Goal: Task Accomplishment & Management: Use online tool/utility

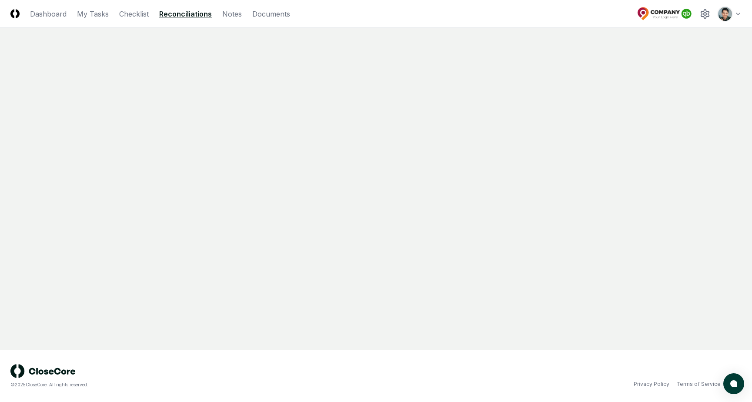
click at [737, 13] on html "CloseCore Dashboard My Tasks Checklist Reconciliations Notes Documents Toggle n…" at bounding box center [376, 201] width 752 height 402
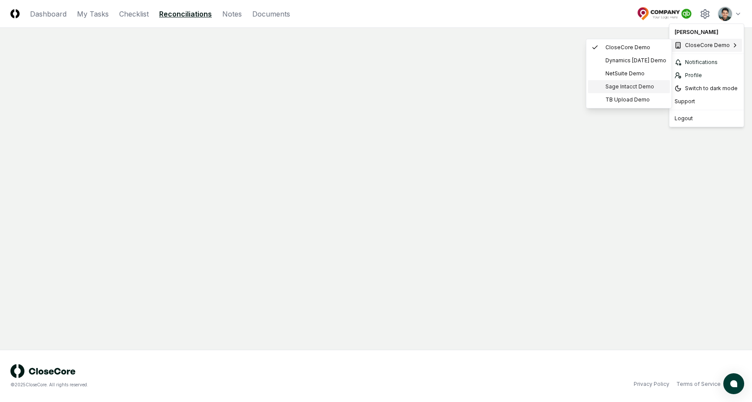
click at [627, 84] on span "Sage Intacct Demo" at bounding box center [630, 87] width 49 height 8
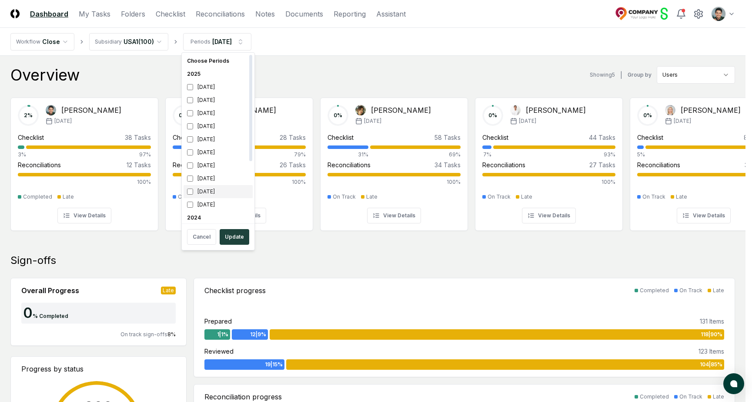
click at [209, 193] on div "February 2025" at bounding box center [218, 191] width 69 height 13
click at [220, 101] on div "September 2025" at bounding box center [218, 100] width 69 height 13
click at [237, 238] on button "Update" at bounding box center [235, 237] width 30 height 16
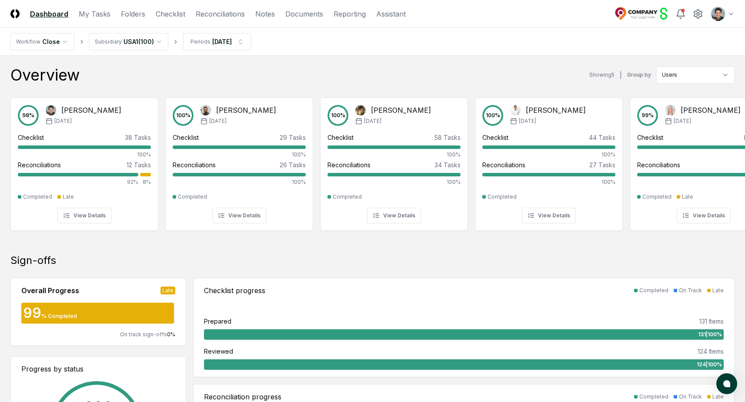
click at [521, 50] on nav "Workflow Close Subsidiary USA1 ( 100 ) Periods Feb 2025" at bounding box center [372, 42] width 745 height 28
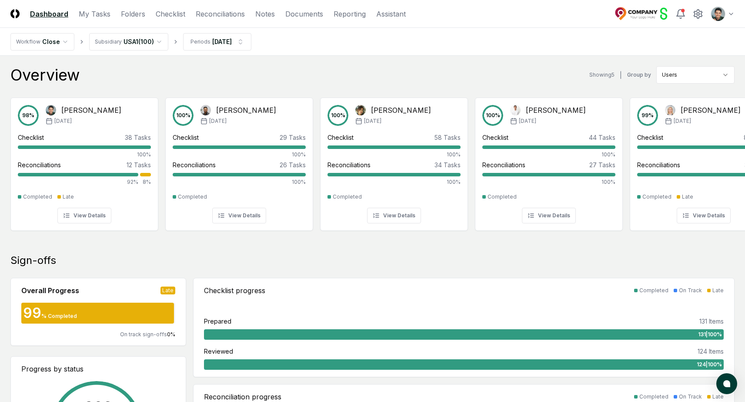
click at [314, 55] on nav "Workflow Close Subsidiary USA1 ( 100 ) Periods Feb 2025" at bounding box center [372, 42] width 745 height 28
click at [98, 118] on div "Feb '25" at bounding box center [84, 121] width 76 height 8
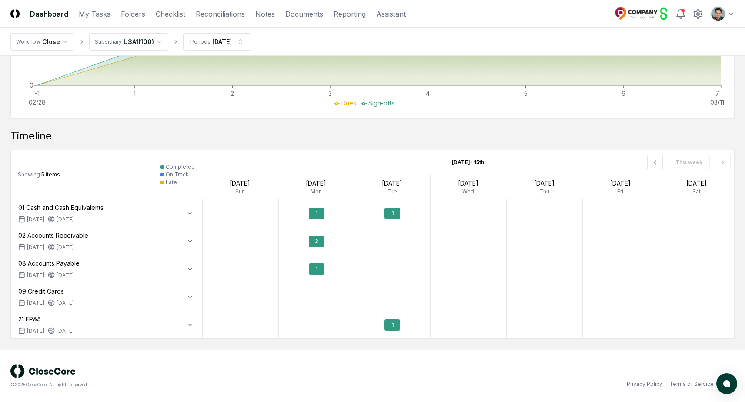
scroll to position [457, 0]
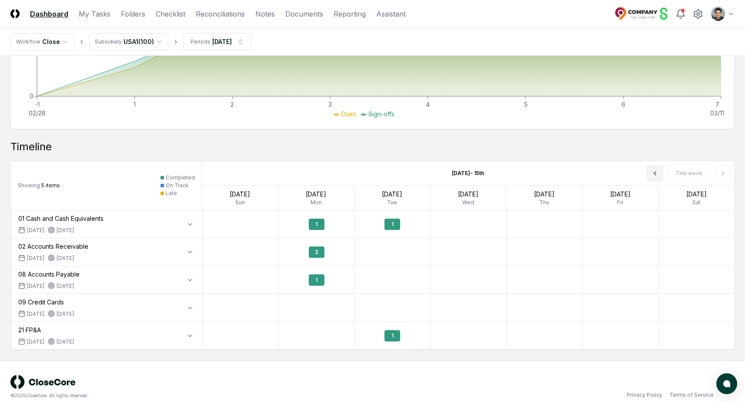
click at [660, 178] on button at bounding box center [655, 173] width 16 height 16
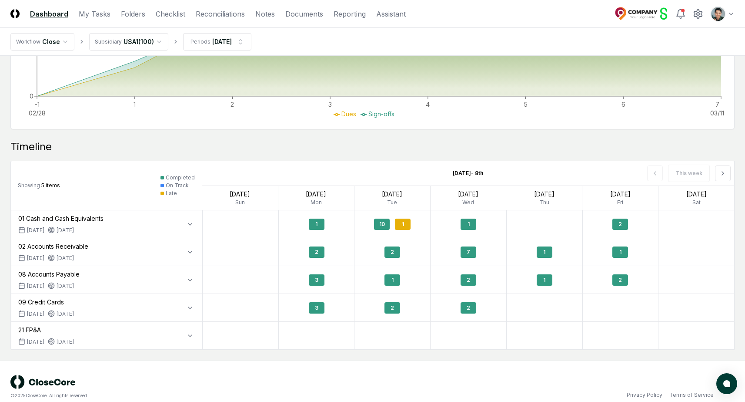
scroll to position [468, 0]
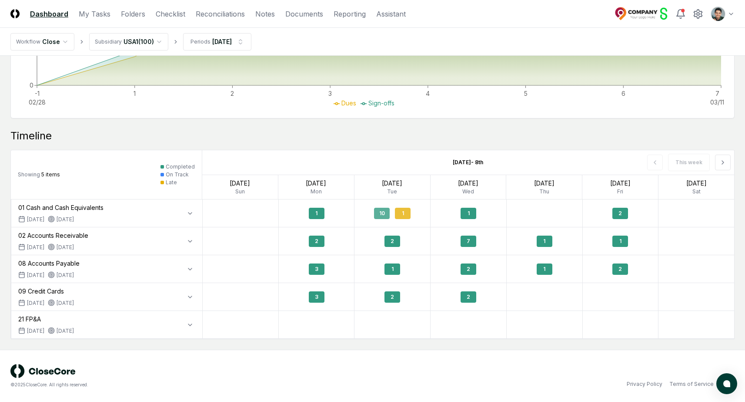
click at [385, 214] on div "10" at bounding box center [382, 213] width 16 height 11
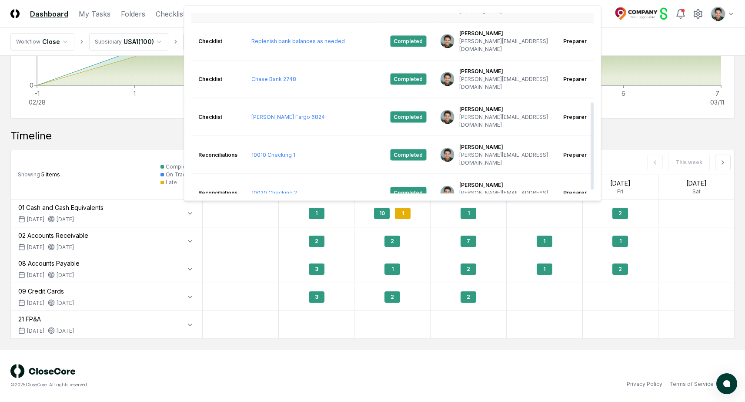
scroll to position [0, 0]
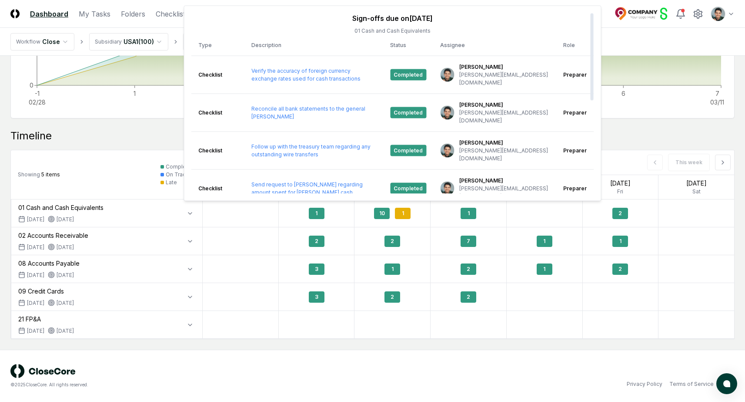
drag, startPoint x: 70, startPoint y: 136, endPoint x: 52, endPoint y: 142, distance: 18.6
click at [70, 135] on div "Timeline" at bounding box center [372, 136] width 724 height 14
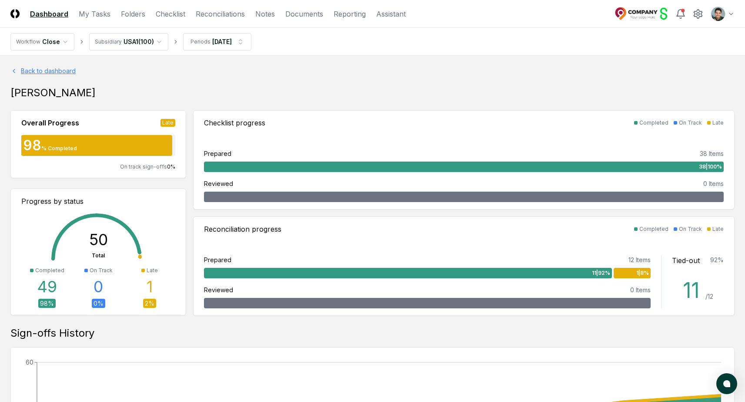
click at [72, 68] on link "Back to dashboard" at bounding box center [372, 70] width 724 height 9
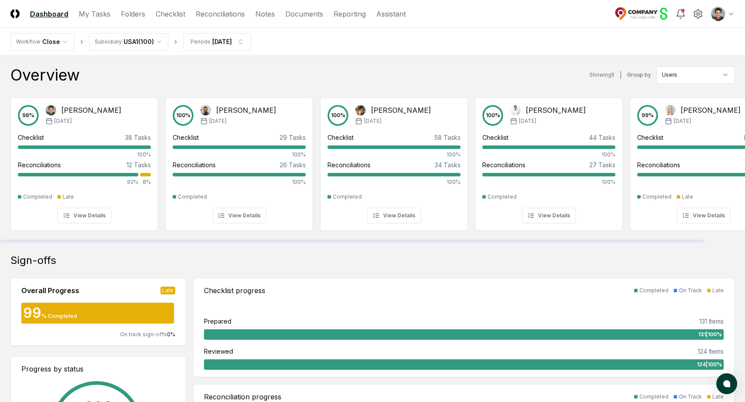
click at [683, 84] on div "Overview Showing 5 | Group by Users 98 % Arthur Cook Feb '25 Checklist 38 Tasks…" at bounding box center [372, 154] width 724 height 177
click at [234, 86] on div "Overview Showing 5 | Group by Users 98 % Arthur Cook Feb '25 Checklist 38 Tasks…" at bounding box center [372, 154] width 724 height 177
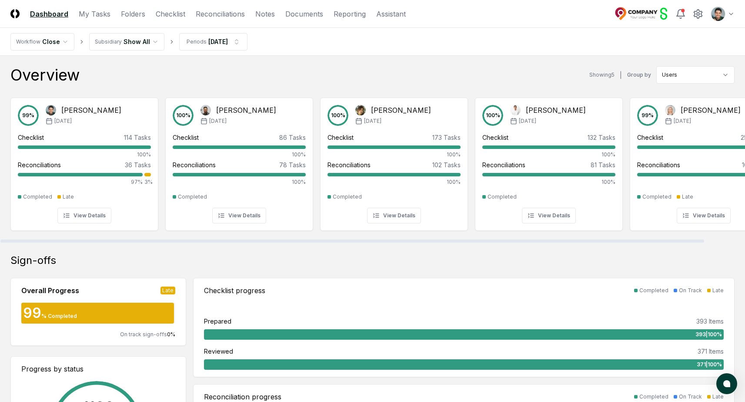
click at [345, 79] on div "Overview Showing 5 | Group by Users" at bounding box center [372, 74] width 724 height 17
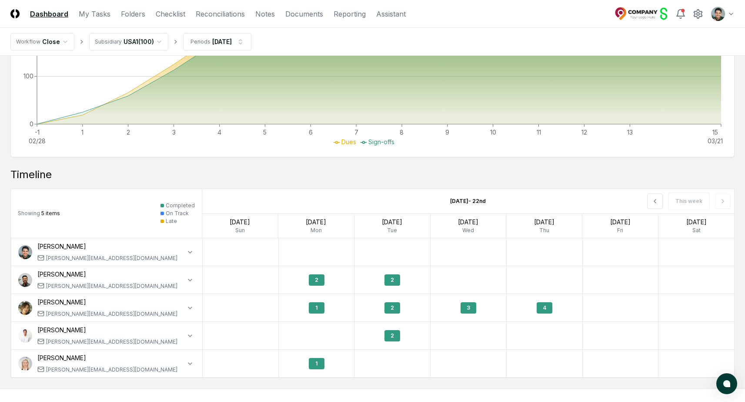
scroll to position [635, 0]
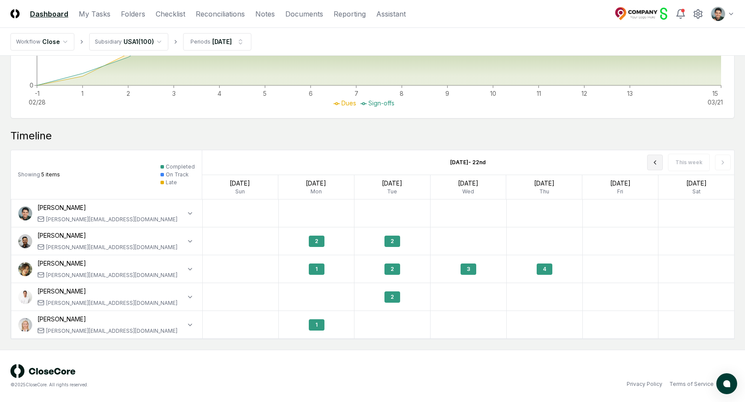
click at [662, 164] on button at bounding box center [655, 162] width 16 height 16
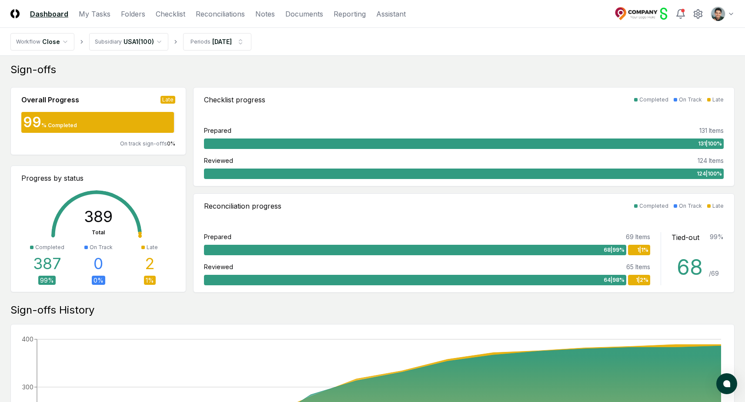
scroll to position [0, 0]
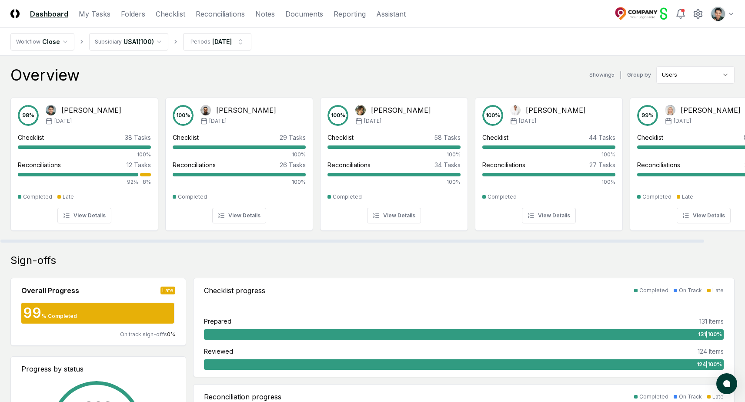
click at [146, 72] on div "Overview Showing 5 | Group by Users" at bounding box center [372, 74] width 724 height 17
click at [154, 73] on div "Overview Showing 5 | Group by Users" at bounding box center [372, 74] width 724 height 17
click at [128, 10] on link "Folders" at bounding box center [133, 14] width 24 height 10
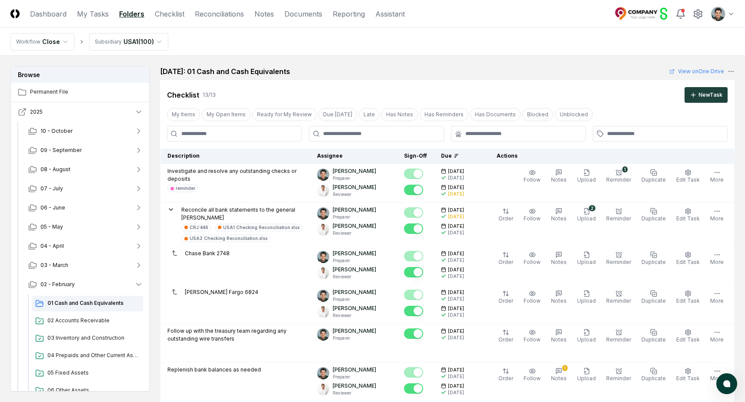
click at [20, 113] on icon "button" at bounding box center [22, 111] width 9 height 9
click at [80, 125] on button "10 - October" at bounding box center [85, 130] width 129 height 19
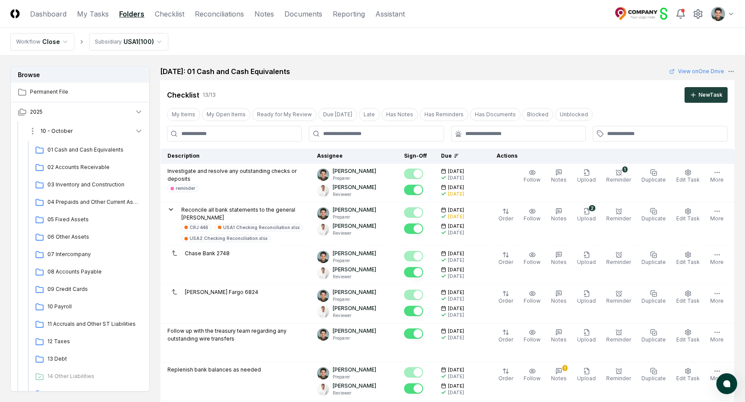
click at [87, 133] on button "10 - October" at bounding box center [85, 130] width 129 height 19
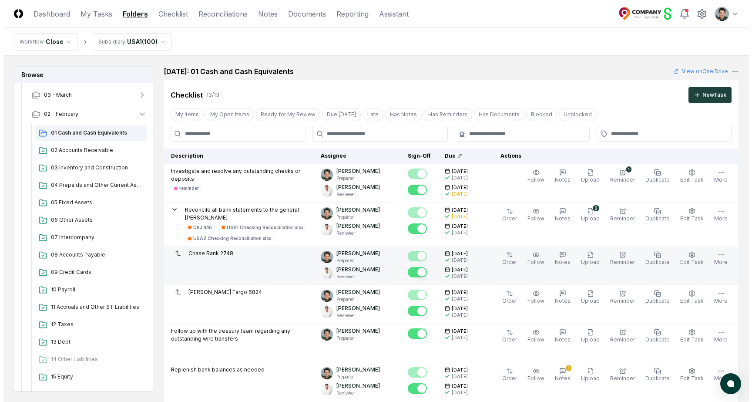
scroll to position [12, 0]
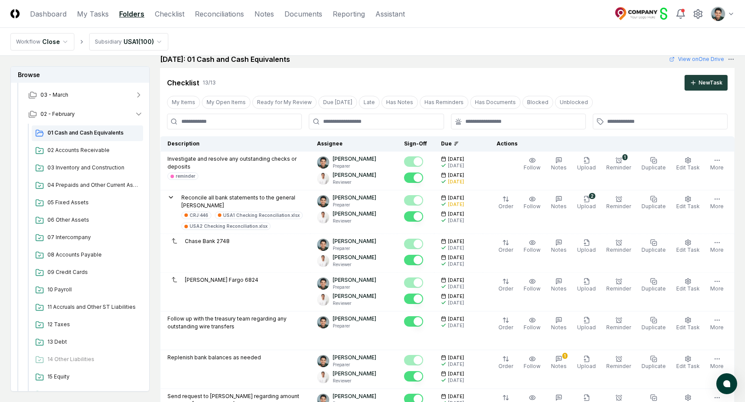
click at [685, 115] on div at bounding box center [660, 122] width 135 height 16
click at [679, 121] on input "text" at bounding box center [664, 121] width 115 height 8
click at [632, 143] on div "reminder" at bounding box center [660, 141] width 131 height 13
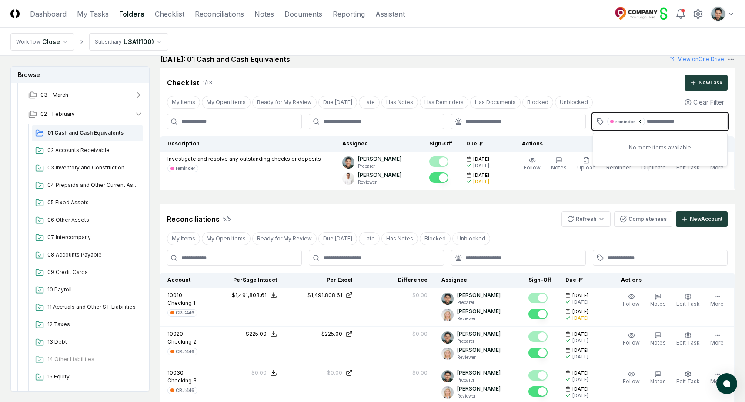
click at [639, 122] on icon at bounding box center [639, 121] width 5 height 5
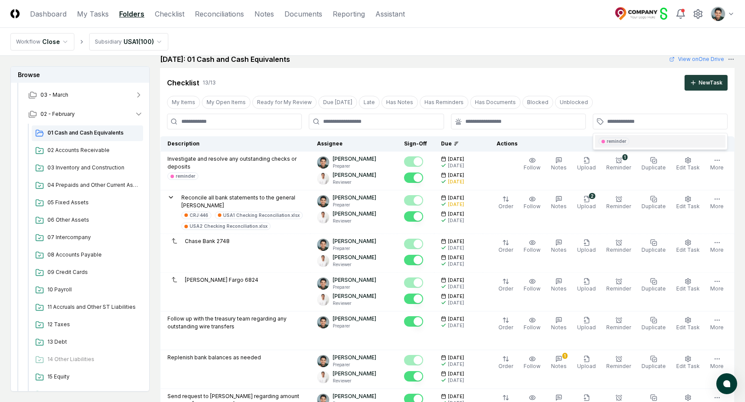
click at [581, 66] on div "Cancel Reassign February 2025: 01 Cash and Cash Equivalents View on One Drive C…" at bounding box center [447, 357] width 575 height 606
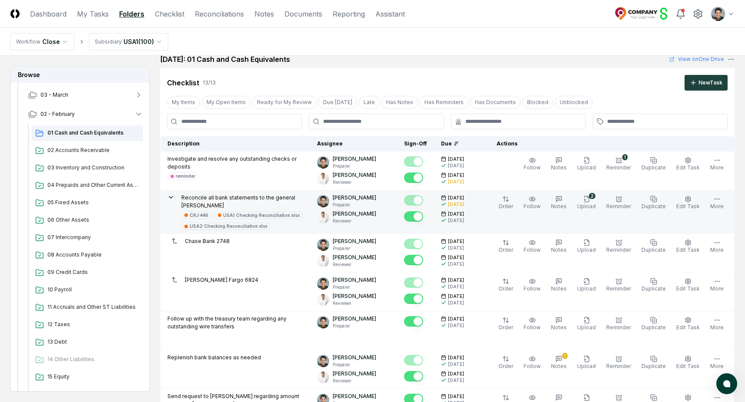
click at [235, 195] on p "Reconcile all bank statements to the general ledger" at bounding box center [242, 202] width 122 height 16
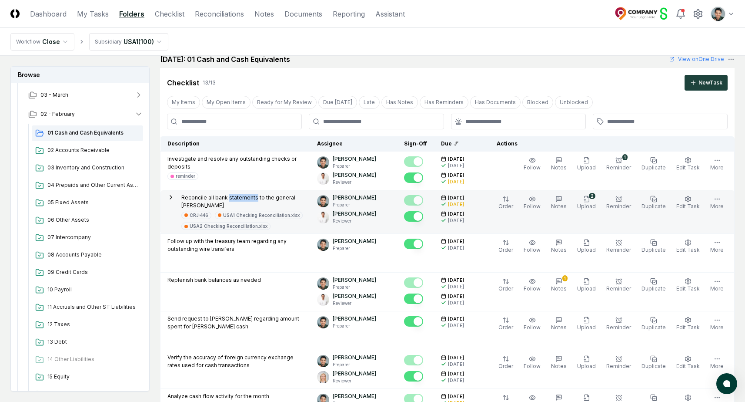
click at [236, 195] on p "Reconcile all bank statements to the general ledger" at bounding box center [242, 202] width 122 height 16
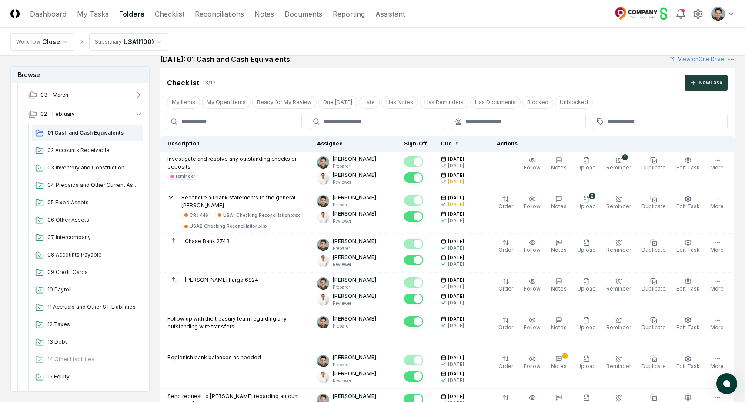
click at [321, 74] on div "Checklist 13 / 13 New Task" at bounding box center [447, 79] width 575 height 23
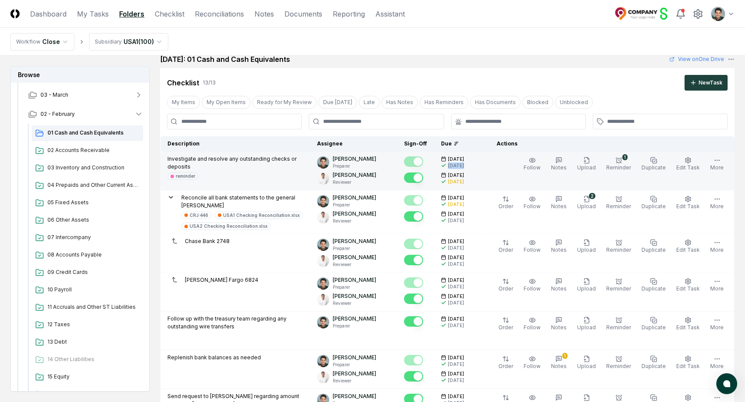
drag, startPoint x: 457, startPoint y: 165, endPoint x: 472, endPoint y: 165, distance: 14.4
click at [464, 165] on div "3/3/2025" at bounding box center [456, 165] width 16 height 7
click at [691, 168] on span "Edit Task" at bounding box center [688, 167] width 23 height 7
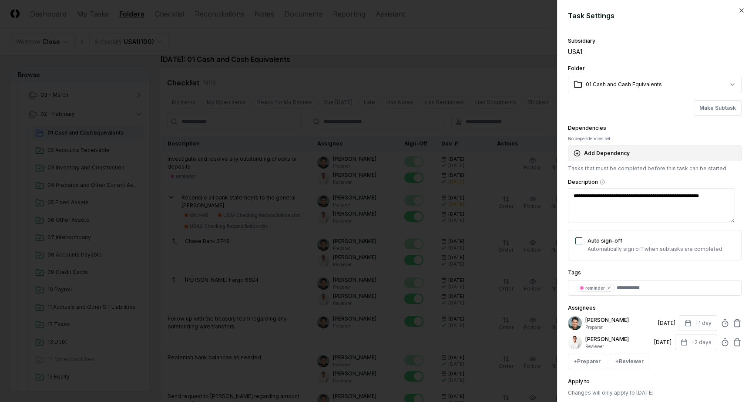
click at [635, 159] on button "Add Dependency" at bounding box center [655, 153] width 174 height 16
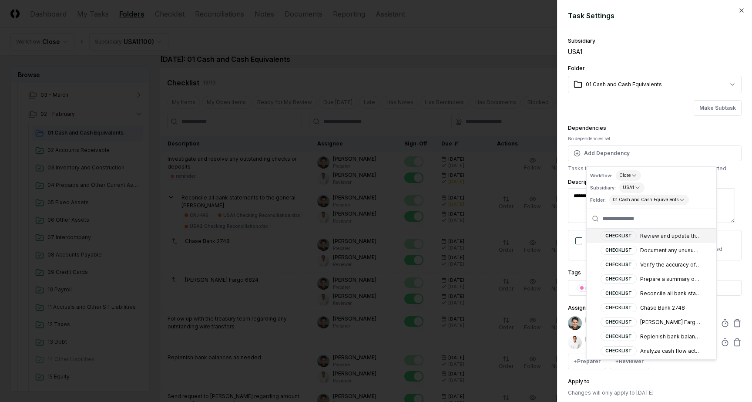
click at [622, 121] on div "**********" at bounding box center [655, 216] width 174 height 362
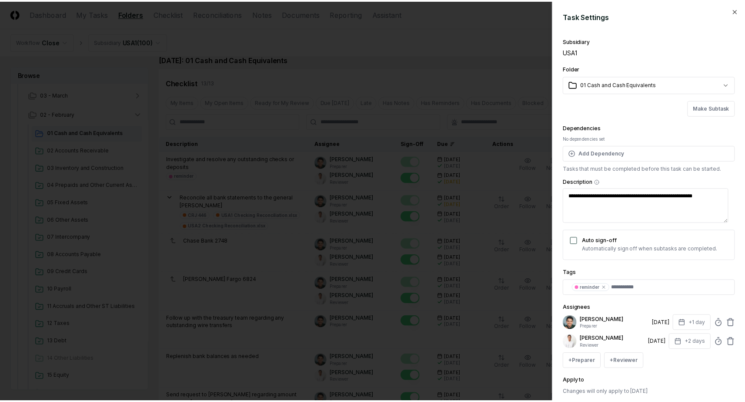
scroll to position [51, 0]
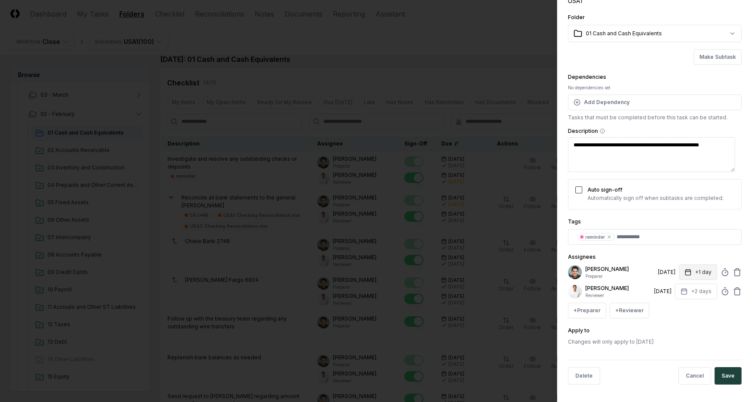
click at [679, 268] on button "+1 day" at bounding box center [698, 272] width 38 height 16
click at [632, 266] on p "[PERSON_NAME]" at bounding box center [619, 269] width 69 height 8
drag, startPoint x: 650, startPoint y: 273, endPoint x: 665, endPoint y: 274, distance: 14.4
click at [665, 274] on div "3/3/2025" at bounding box center [666, 272] width 17 height 8
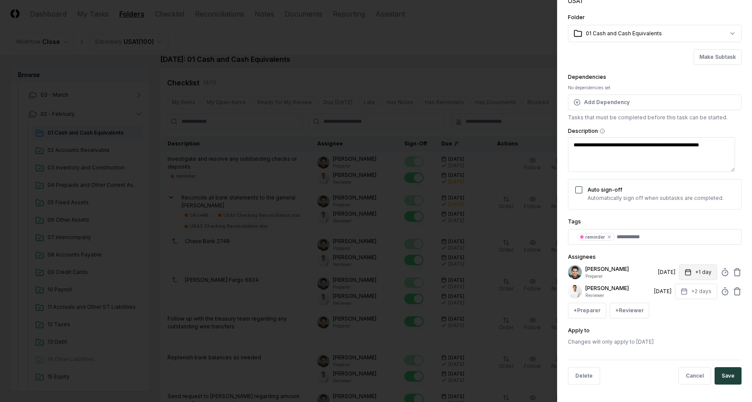
click at [688, 268] on button "+1 day" at bounding box center [698, 272] width 38 height 16
click at [642, 259] on div "Assignees Arthur Cook Preparer 3/3/2025 +1 day Set Deadline * Offset ****** ***…" at bounding box center [655, 284] width 174 height 67
click at [358, 105] on div at bounding box center [376, 201] width 752 height 402
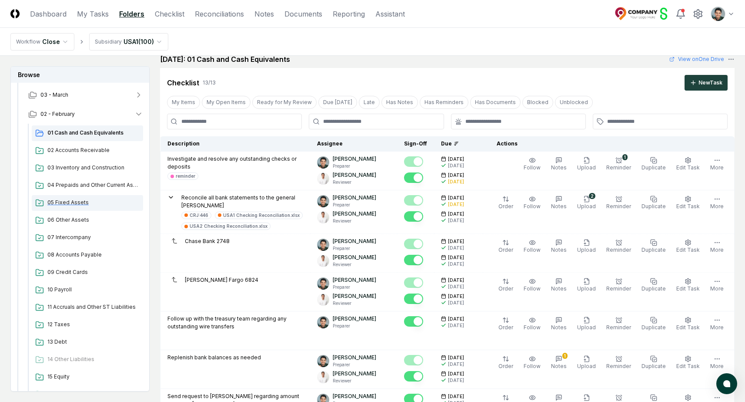
scroll to position [0, 0]
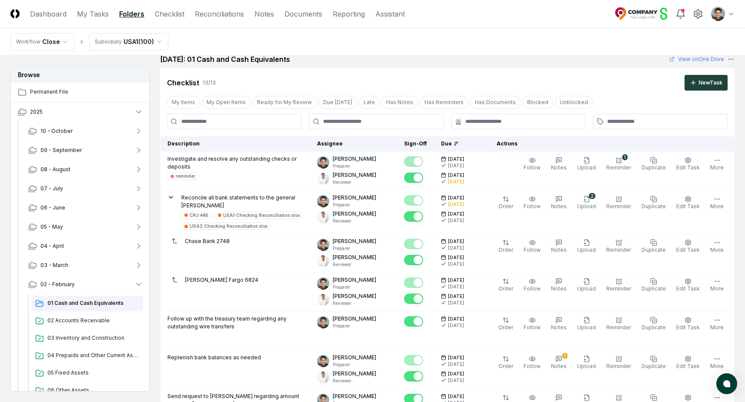
click at [534, 64] on div "February 2025: 01 Cash and Cash Equivalents View on One Drive" at bounding box center [447, 59] width 575 height 10
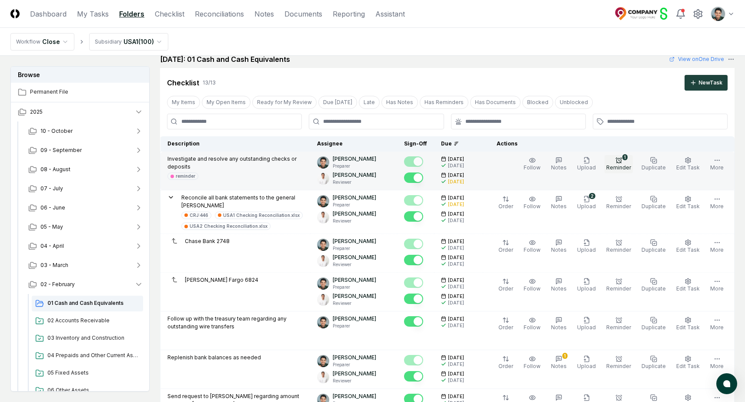
click at [627, 164] on button "1 Reminder" at bounding box center [619, 164] width 28 height 18
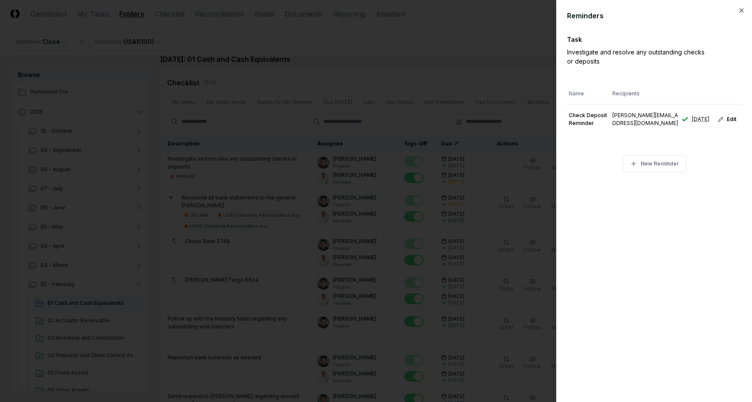
click at [627, 59] on div "Investigate and resolve any outstanding checks or deposits" at bounding box center [639, 56] width 144 height 18
click at [727, 126] on button "Edit" at bounding box center [727, 119] width 29 height 16
type textarea "*"
type input "**********"
type input "**"
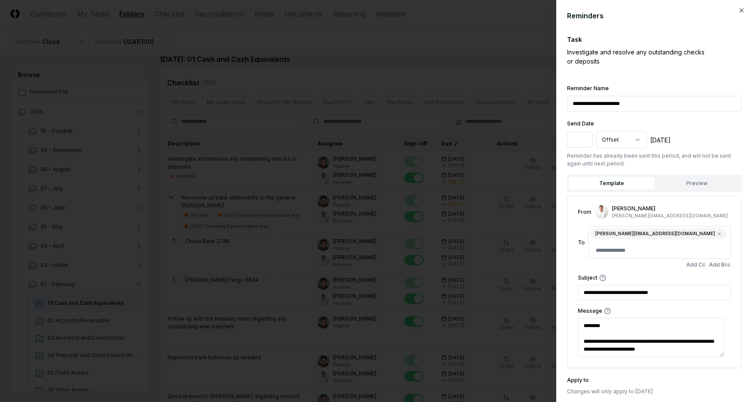
click at [428, 50] on div at bounding box center [376, 201] width 752 height 402
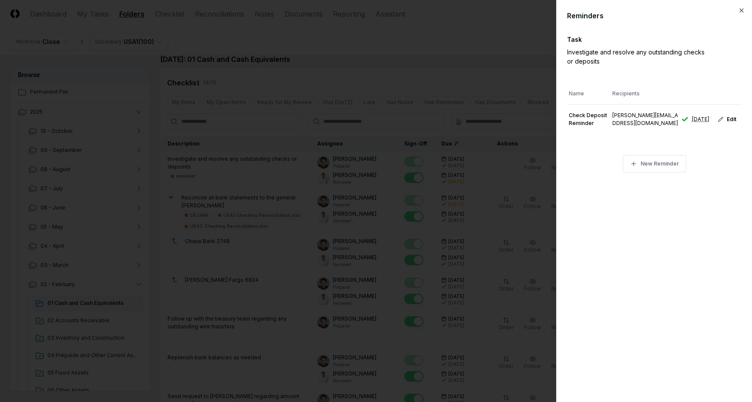
type textarea "*"
click at [428, 51] on div at bounding box center [376, 201] width 752 height 402
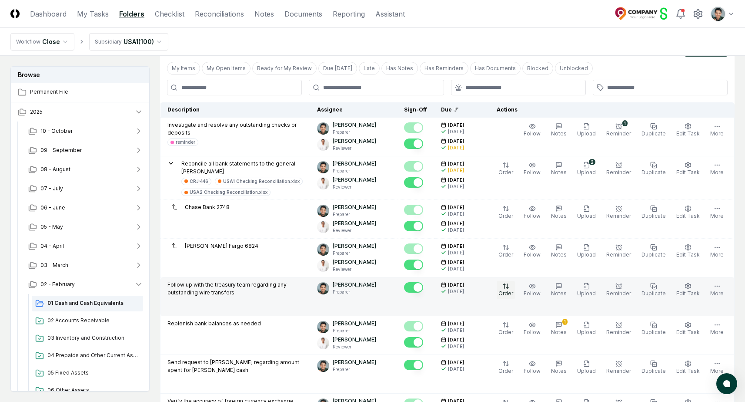
scroll to position [166, 0]
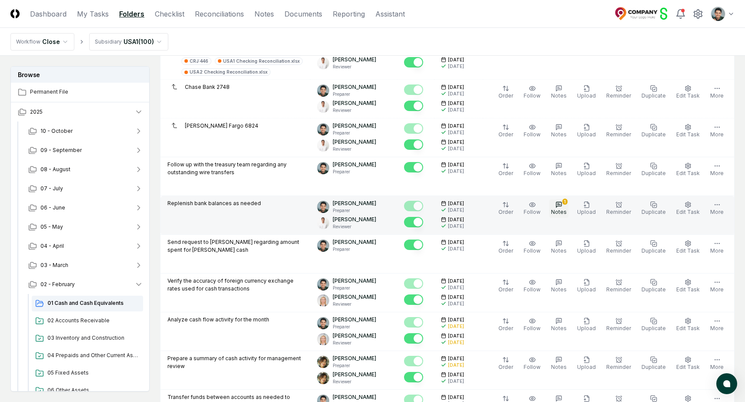
click at [560, 209] on span "Notes" at bounding box center [559, 211] width 16 height 7
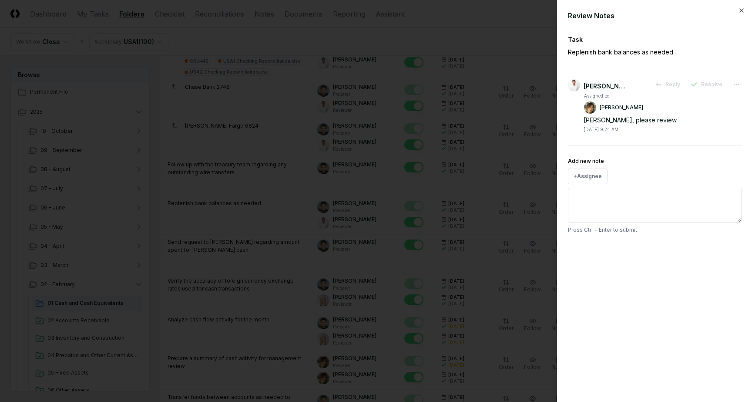
click at [651, 184] on div "Add new note + Assignee Press Ctrl + Enter to submit" at bounding box center [655, 195] width 174 height 78
click at [629, 198] on textarea "Add new note" at bounding box center [655, 205] width 174 height 35
click at [593, 170] on button "+ Assignee" at bounding box center [588, 176] width 40 height 16
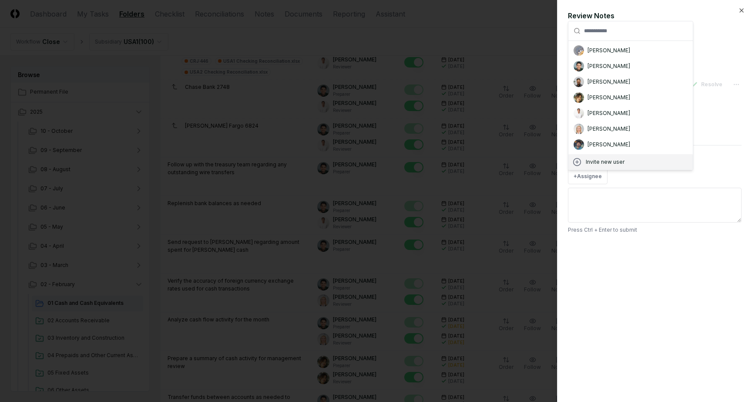
click at [657, 199] on textarea "Add new note" at bounding box center [655, 205] width 174 height 35
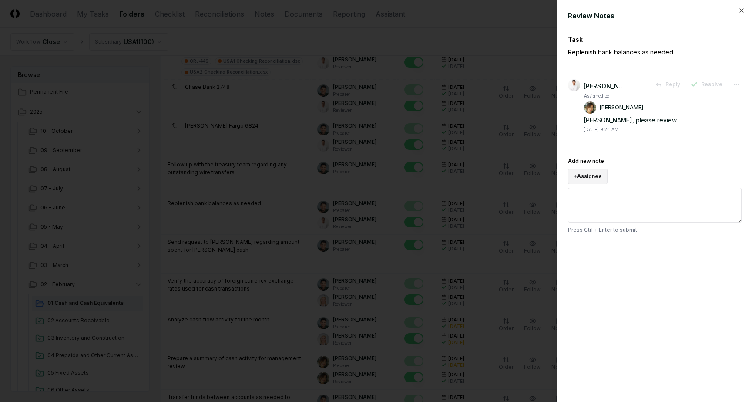
click at [603, 173] on button "+ Assignee" at bounding box center [588, 176] width 40 height 16
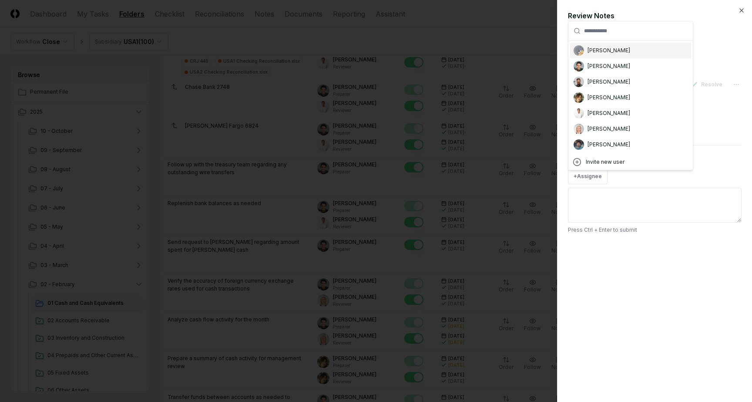
click at [652, 188] on textarea "Add new note" at bounding box center [655, 205] width 174 height 35
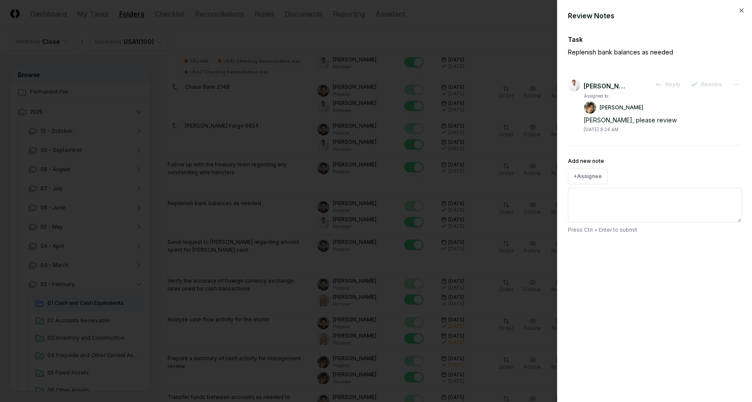
click at [466, 176] on div at bounding box center [376, 201] width 752 height 402
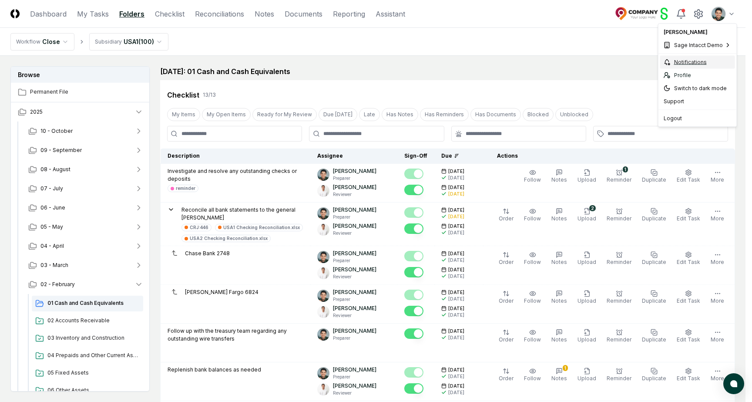
click at [665, 64] on icon at bounding box center [666, 62] width 7 height 7
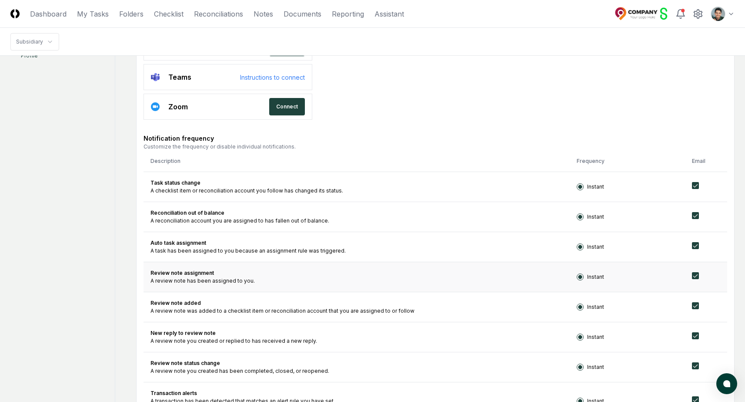
scroll to position [261, 0]
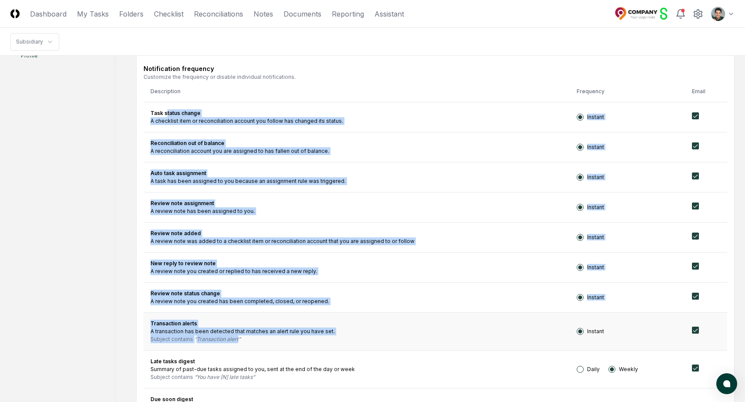
drag, startPoint x: 167, startPoint y: 114, endPoint x: 273, endPoint y: 338, distance: 247.9
click at [273, 338] on tbody "Task status change A checklist item or reconciliation account you follow has ch…" at bounding box center [436, 339] width 584 height 475
click at [273, 338] on div "Subject contains Transaction alert" at bounding box center [357, 339] width 412 height 8
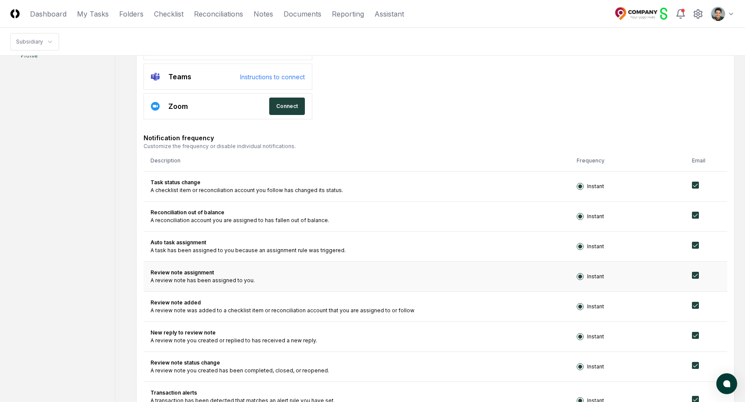
scroll to position [226, 0]
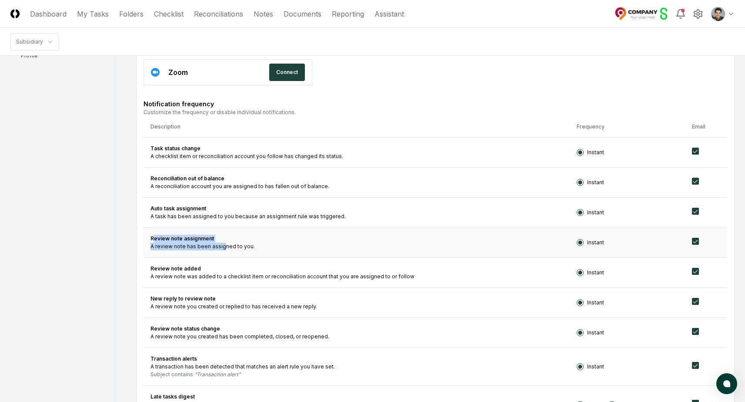
drag, startPoint x: 155, startPoint y: 237, endPoint x: 224, endPoint y: 247, distance: 69.0
click at [224, 247] on td "Review note assignment A review note has been assigned to you." at bounding box center [357, 242] width 426 height 30
click at [224, 247] on div "A review note has been assigned to you." at bounding box center [357, 246] width 412 height 8
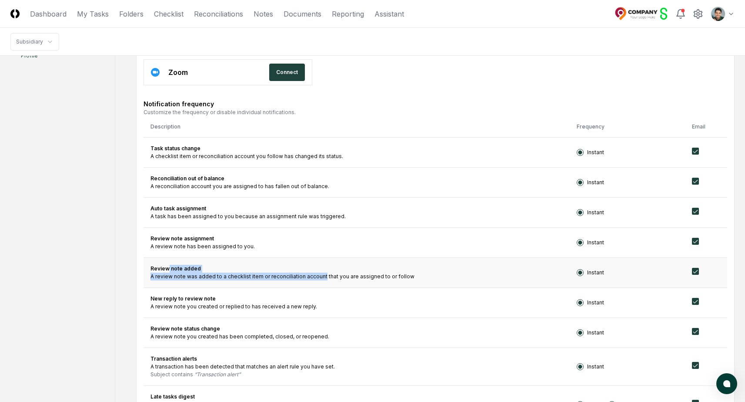
drag, startPoint x: 171, startPoint y: 266, endPoint x: 322, endPoint y: 275, distance: 151.3
click at [322, 275] on td "Review note added A review note was added to a checklist item or reconciliation…" at bounding box center [357, 272] width 426 height 30
click at [322, 275] on div "A review note was added to a checklist item or reconciliation account that you …" at bounding box center [357, 276] width 412 height 8
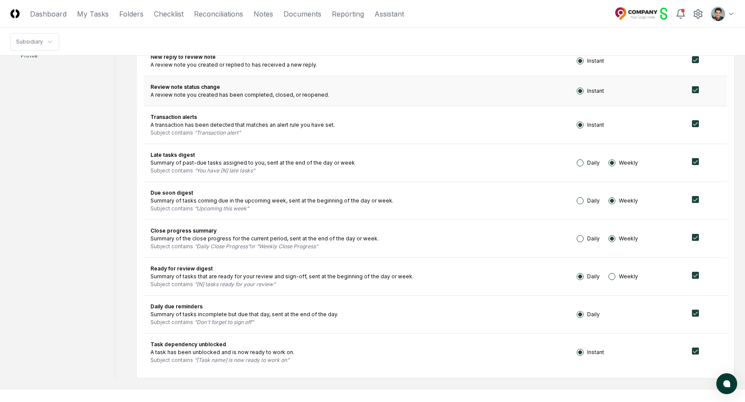
scroll to position [506, 0]
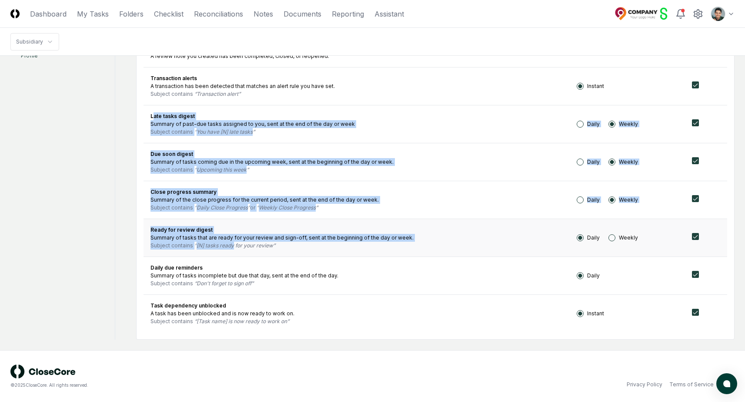
drag, startPoint x: 154, startPoint y: 115, endPoint x: 234, endPoint y: 246, distance: 153.7
click at [234, 246] on tbody "Task status change A checklist item or reconciliation account you follow has ch…" at bounding box center [436, 94] width 584 height 475
click at [234, 246] on q "[N] tasks ready for your review" at bounding box center [234, 245] width 81 height 7
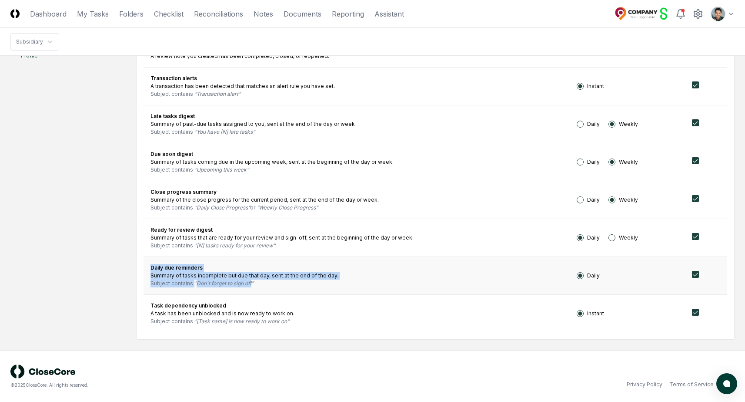
drag, startPoint x: 149, startPoint y: 262, endPoint x: 258, endPoint y: 285, distance: 111.6
click at [258, 285] on td "Daily due reminders Summary of tasks incomplete but due that day, sent at the e…" at bounding box center [357, 275] width 426 height 38
click at [258, 285] on div "Subject contains Don't forget to sign off" at bounding box center [357, 283] width 412 height 8
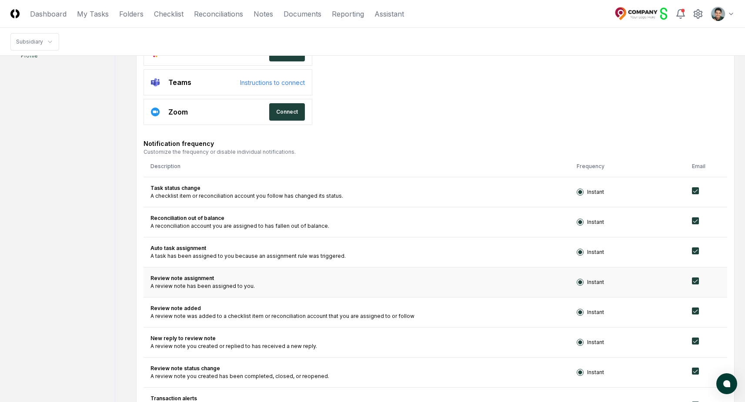
scroll to position [155, 0]
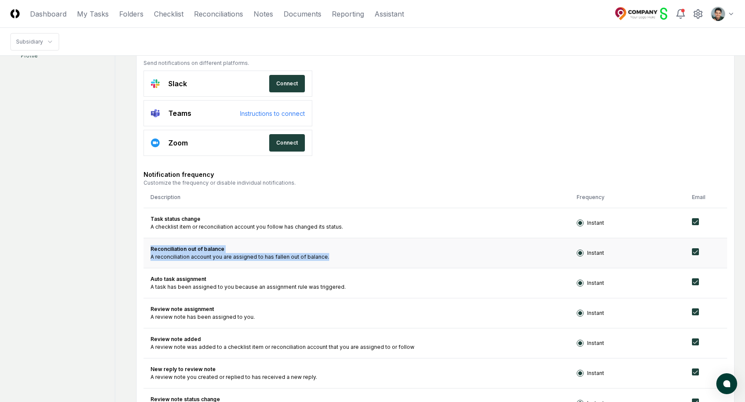
drag, startPoint x: 149, startPoint y: 248, endPoint x: 325, endPoint y: 262, distance: 177.2
click at [325, 262] on td "Reconciliation out of balance A reconciliation account you are assigned to has …" at bounding box center [357, 253] width 426 height 30
drag, startPoint x: 150, startPoint y: 248, endPoint x: 334, endPoint y: 258, distance: 184.3
click at [334, 258] on td "Reconciliation out of balance A reconciliation account you are assigned to has …" at bounding box center [357, 253] width 426 height 30
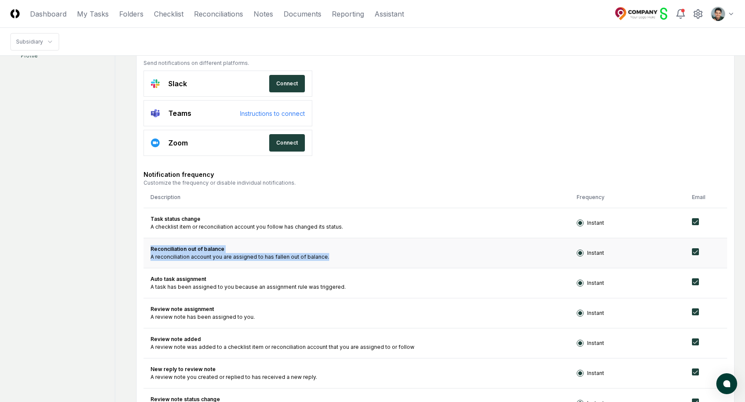
click at [334, 258] on div "A reconciliation account you are assigned to has fallen out of balance." at bounding box center [357, 257] width 412 height 8
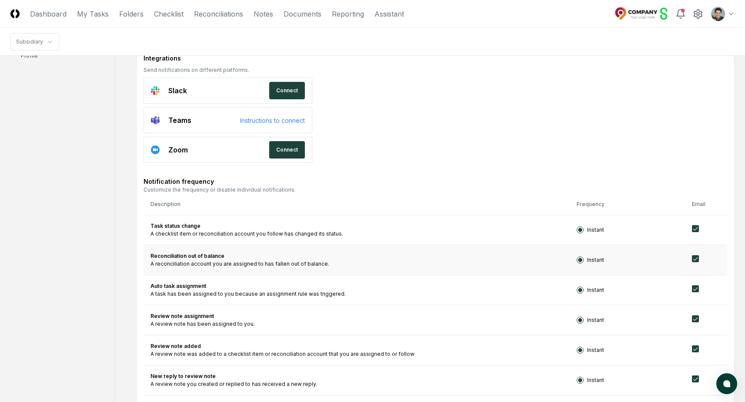
scroll to position [0, 0]
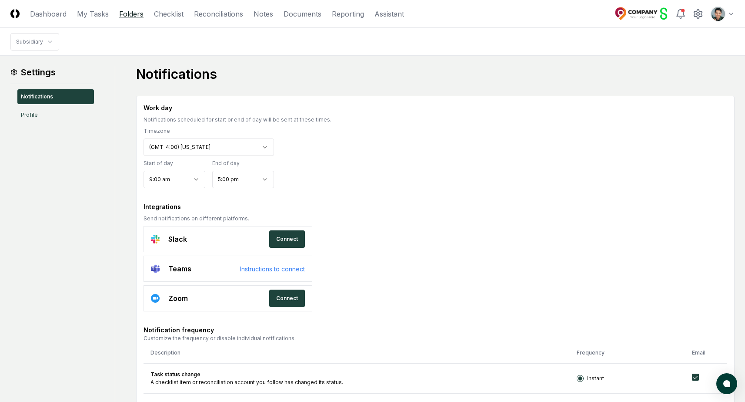
click at [134, 15] on link "Folders" at bounding box center [131, 14] width 24 height 10
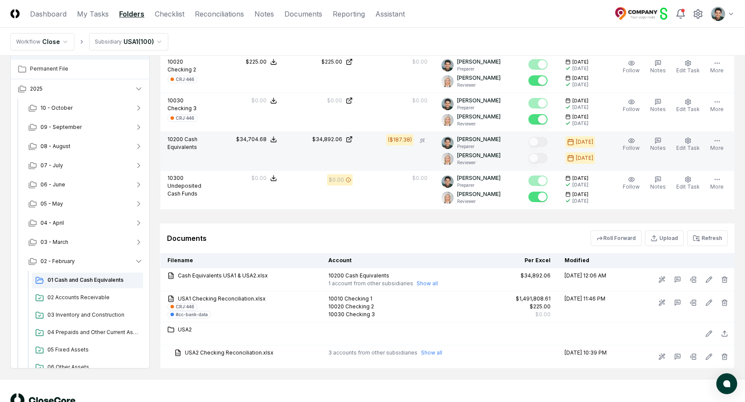
scroll to position [642, 0]
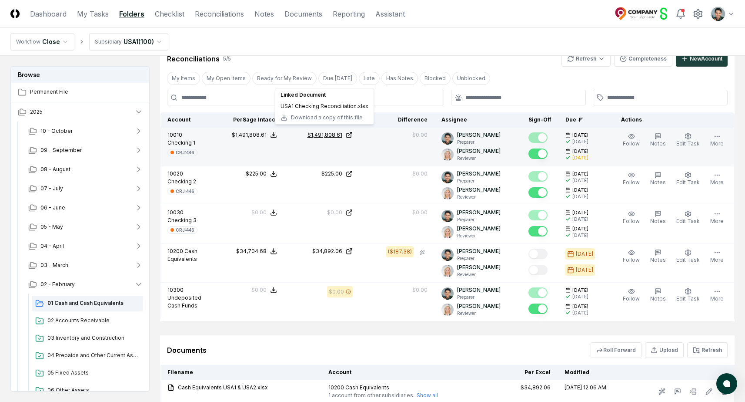
click at [340, 131] on div "$1,491,808.61" at bounding box center [325, 135] width 35 height 8
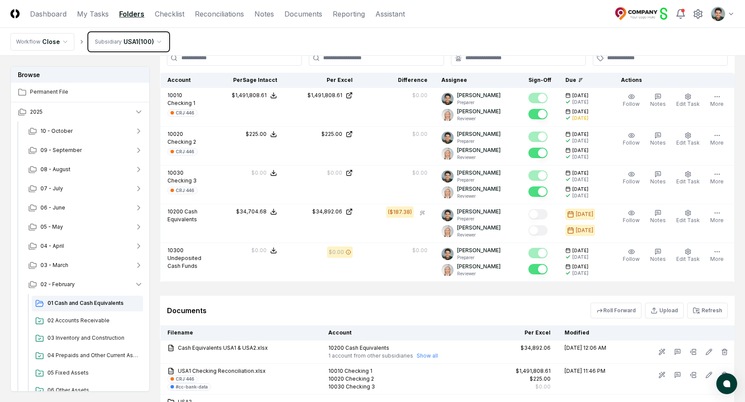
scroll to position [680, 0]
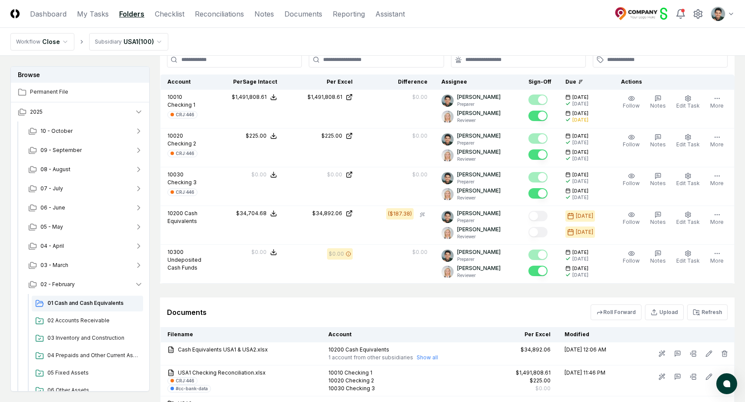
click at [424, 297] on div "Documents Roll Forward Upload Refresh" at bounding box center [447, 312] width 575 height 30
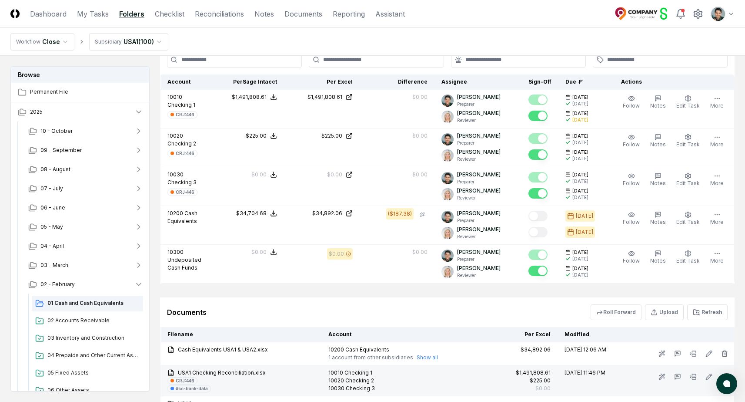
scroll to position [778, 0]
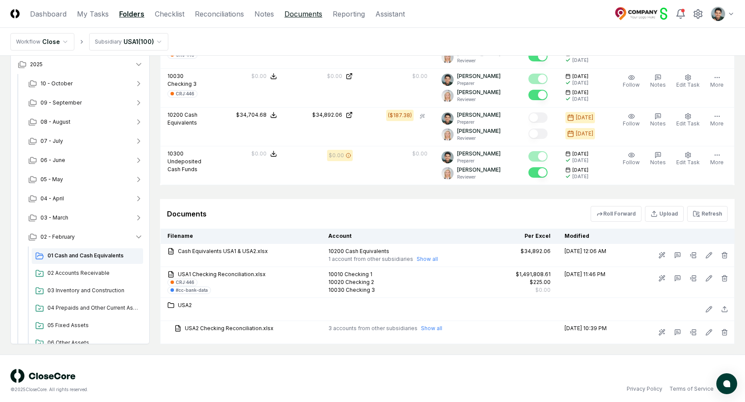
click at [293, 9] on link "Documents" at bounding box center [304, 14] width 38 height 10
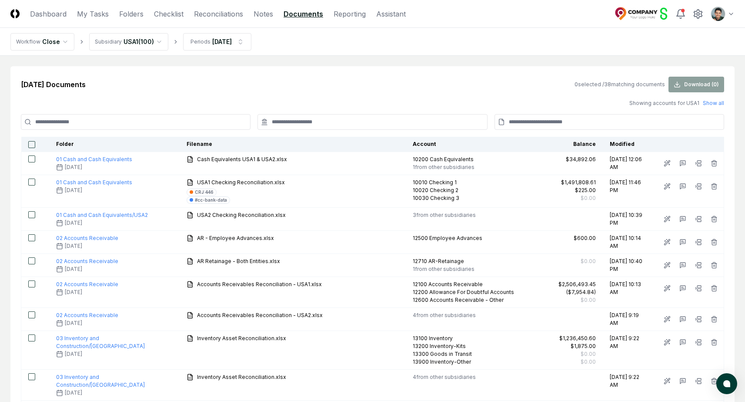
click at [348, 80] on div "Feb 2025 Documents 0 selected / 38 matching documents Download ( 0 )" at bounding box center [373, 85] width 704 height 16
click at [574, 120] on input at bounding box center [610, 122] width 230 height 16
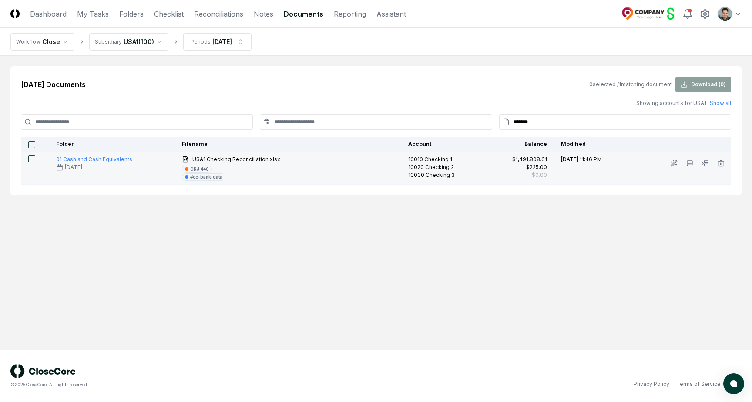
type input "*******"
click at [30, 160] on button "button" at bounding box center [31, 158] width 7 height 7
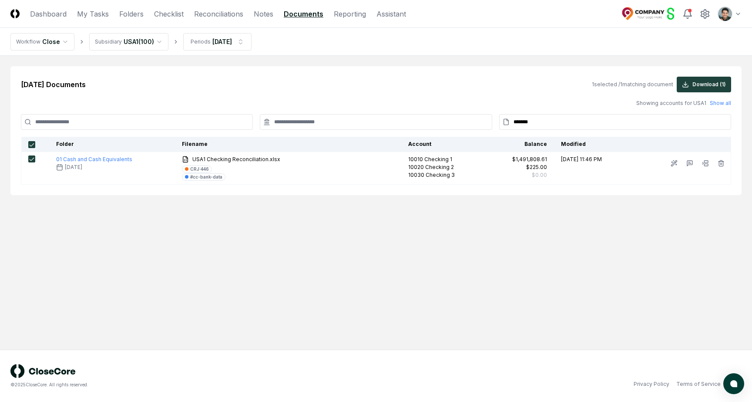
click at [583, 123] on input "*******" at bounding box center [615, 122] width 232 height 16
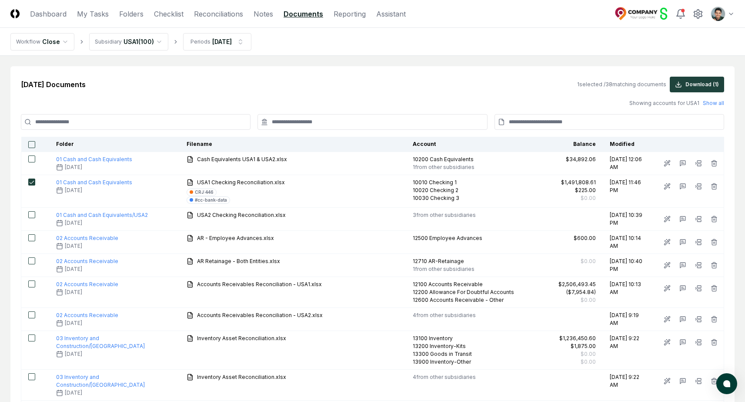
click at [235, 84] on div "Feb 2025 Documents 1 selected / 38 matching documents Download ( 1 )" at bounding box center [373, 85] width 704 height 16
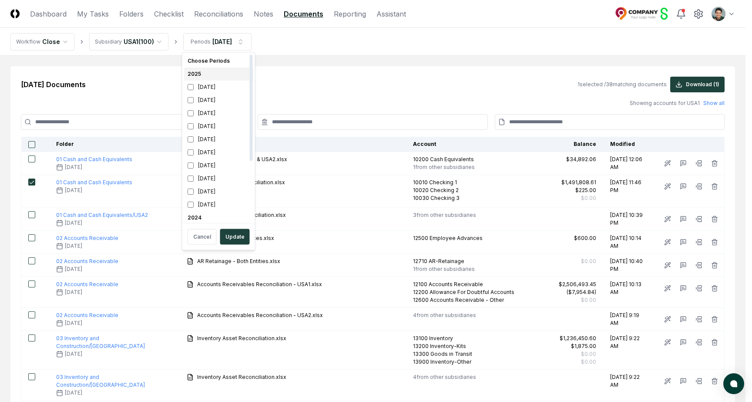
click at [194, 71] on div "2025" at bounding box center [218, 73] width 69 height 13
click at [237, 238] on button "Update" at bounding box center [235, 237] width 30 height 16
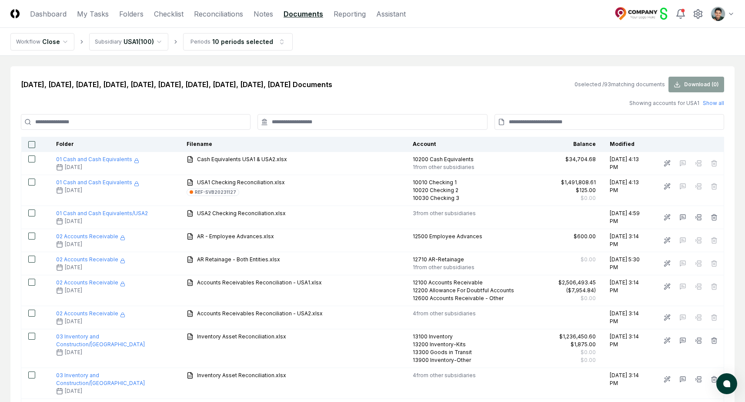
click at [566, 126] on input at bounding box center [610, 122] width 230 height 16
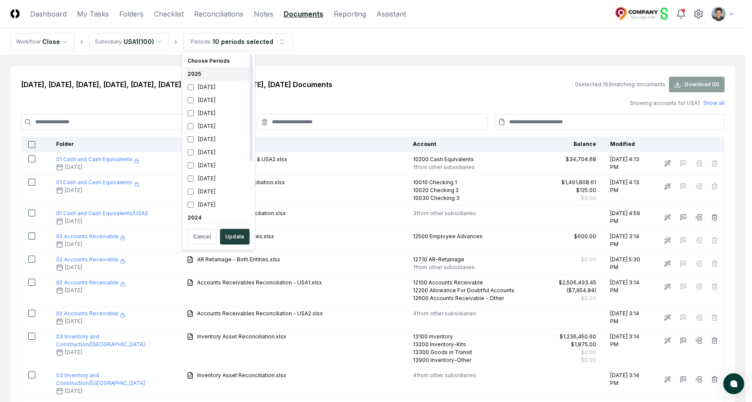
click at [207, 75] on div "2025" at bounding box center [218, 73] width 69 height 13
click at [210, 88] on div "October 2025" at bounding box center [218, 86] width 69 height 13
click at [209, 186] on div "February 2025" at bounding box center [218, 191] width 69 height 13
click at [233, 235] on button "Update" at bounding box center [235, 237] width 30 height 16
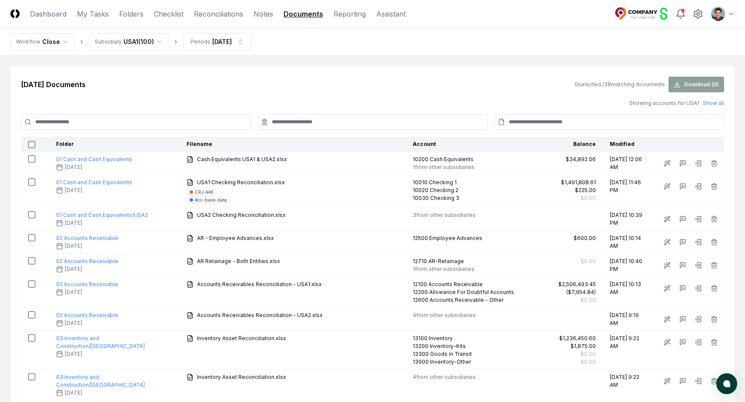
click at [334, 20] on header "CloseCore Dashboard My Tasks Folders Checklist Reconciliations Notes Documents …" at bounding box center [372, 14] width 745 height 28
click at [336, 17] on link "Reporting" at bounding box center [350, 14] width 32 height 10
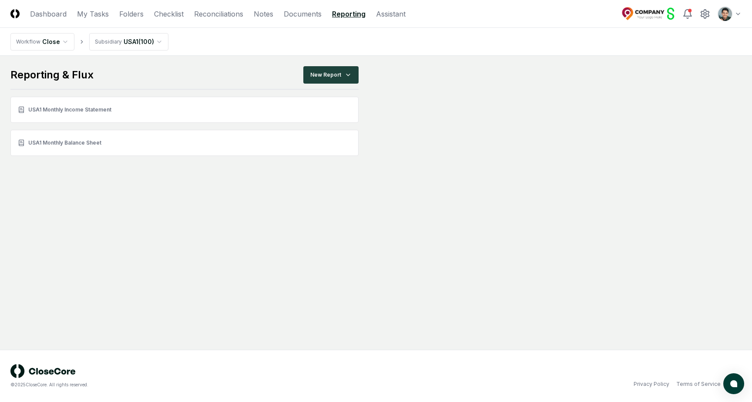
click at [730, 21] on html "CloseCore Dashboard My Tasks Folders Checklist Reconciliations Notes Documents …" at bounding box center [376, 201] width 752 height 402
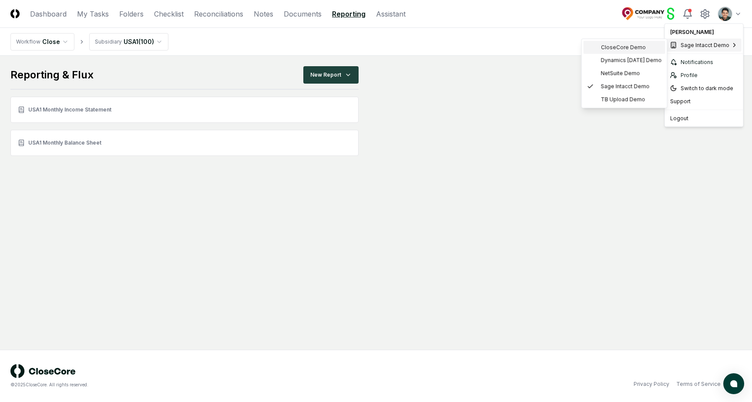
click at [624, 49] on span "CloseCore Demo" at bounding box center [623, 48] width 45 height 8
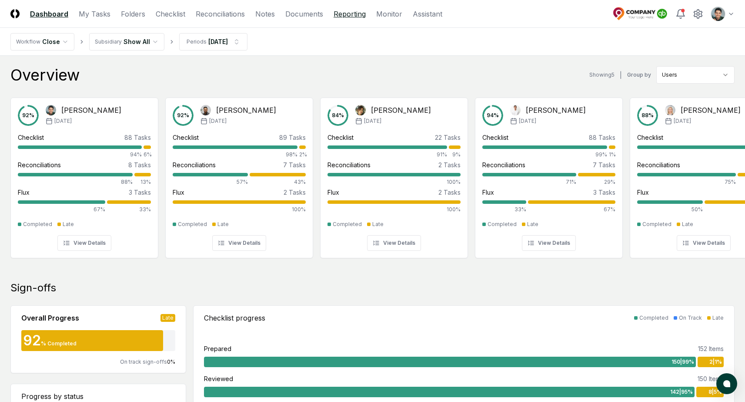
click at [341, 13] on link "Reporting" at bounding box center [350, 14] width 32 height 10
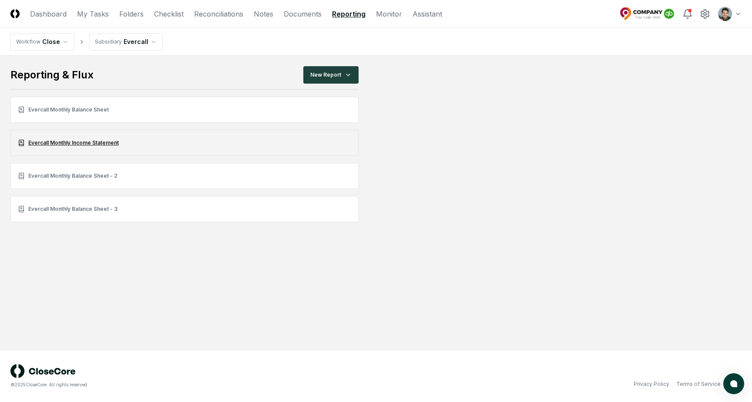
click at [88, 141] on link "Evercall Monthly Income Statement" at bounding box center [184, 143] width 348 height 26
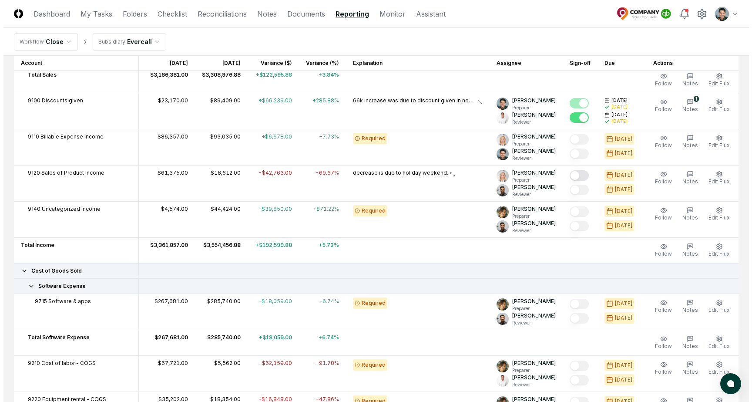
scroll to position [280, 0]
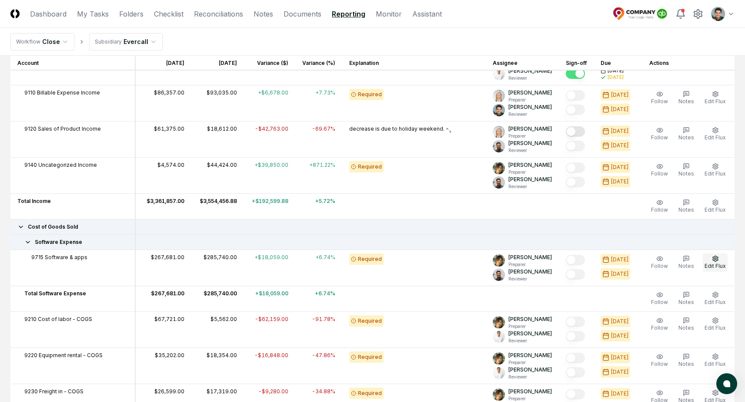
click at [723, 264] on span "Edit Flux" at bounding box center [715, 265] width 21 height 7
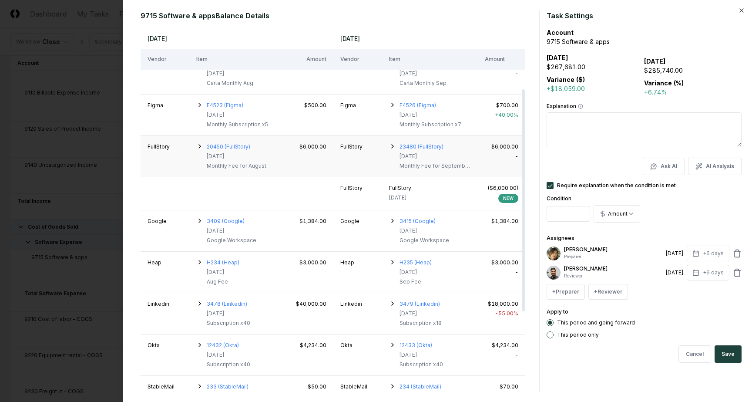
scroll to position [43, 0]
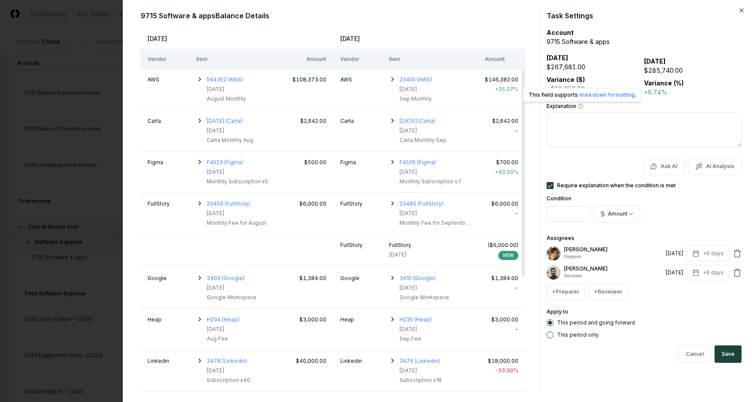
click at [608, 111] on div "Explanation This field supports markdown formatting . This field supports markd…" at bounding box center [643, 126] width 195 height 44
click at [714, 164] on button "AI Analysis" at bounding box center [715, 165] width 54 height 17
type textarea "**********"
type textarea "*"
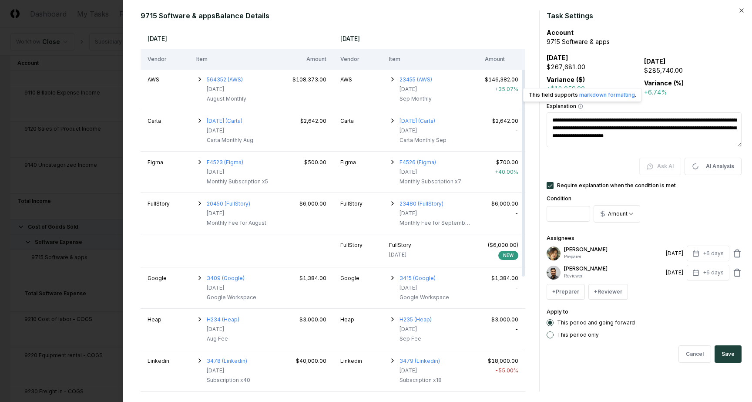
type textarea "**********"
type textarea "*"
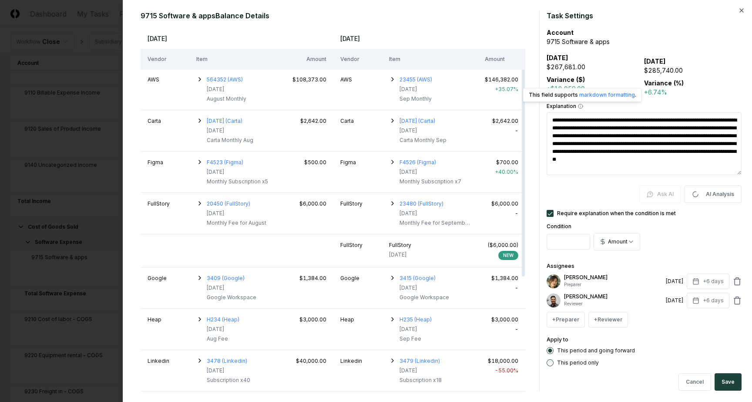
type textarea "**********"
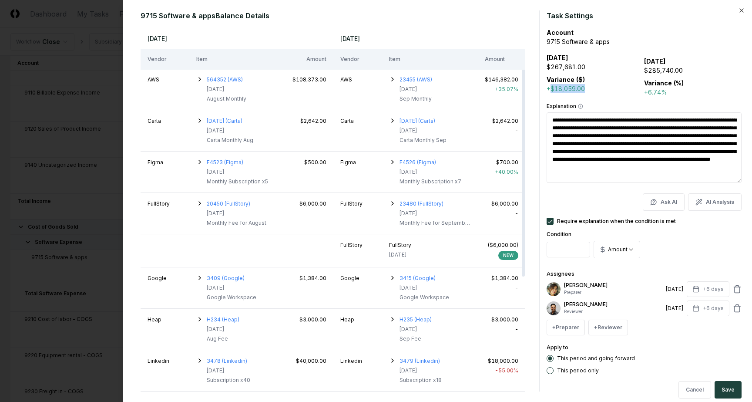
drag, startPoint x: 551, startPoint y: 87, endPoint x: 583, endPoint y: 89, distance: 32.7
click at [583, 89] on div "+$18,059.00" at bounding box center [594, 88] width 97 height 9
drag, startPoint x: 561, startPoint y: 118, endPoint x: 612, endPoint y: 126, distance: 51.1
click at [612, 126] on textarea "**********" at bounding box center [643, 147] width 195 height 70
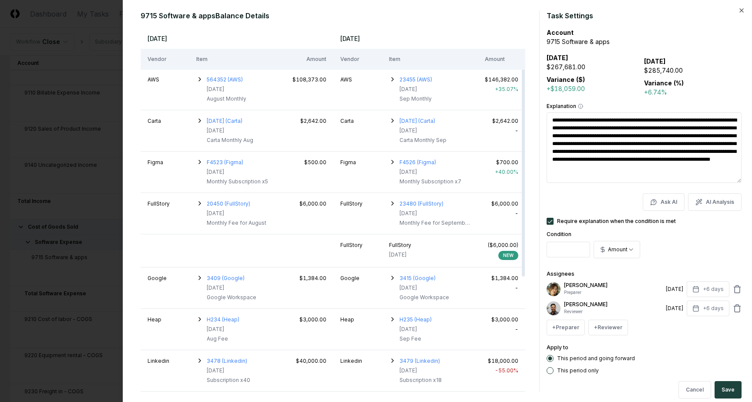
click at [612, 126] on textarea "**********" at bounding box center [643, 147] width 195 height 70
drag, startPoint x: 601, startPoint y: 149, endPoint x: 673, endPoint y: 153, distance: 72.8
click at [673, 153] on textarea "**********" at bounding box center [643, 147] width 195 height 70
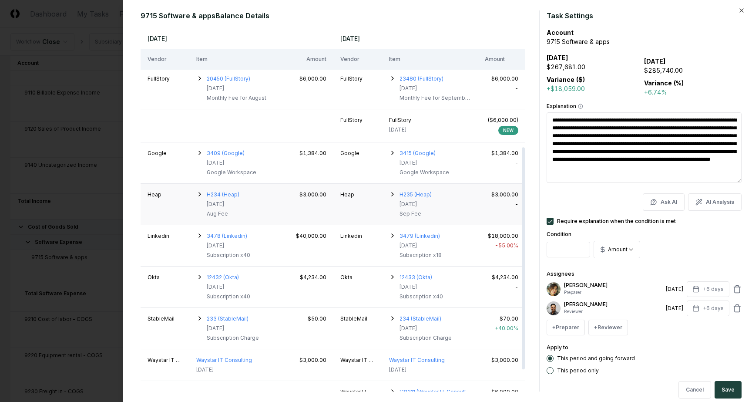
scroll to position [229, 0]
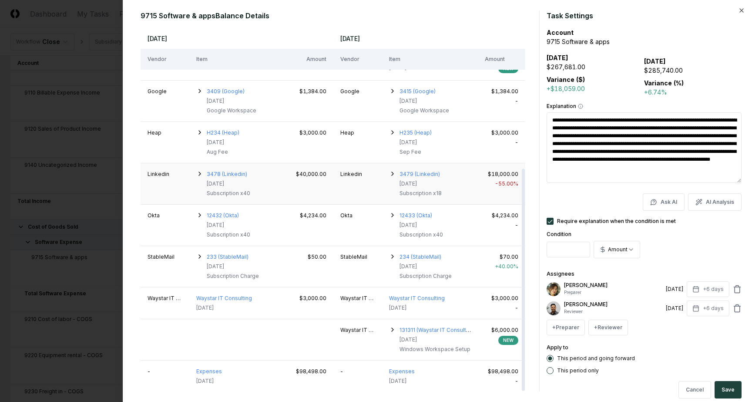
click at [302, 172] on div "$40,000.00" at bounding box center [309, 174] width 34 height 8
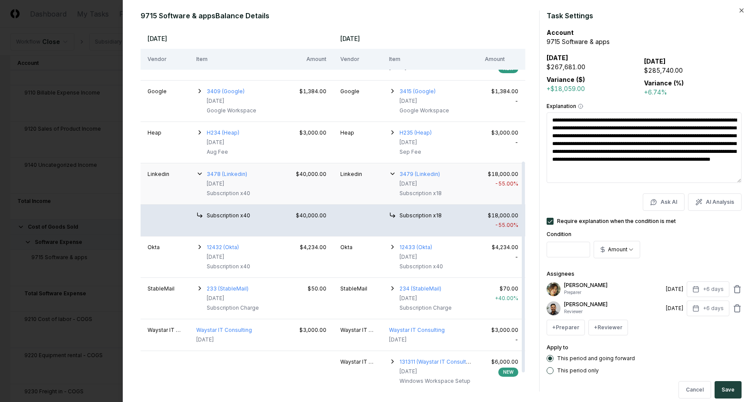
click at [499, 171] on div "$18,000.00" at bounding box center [502, 174] width 34 height 8
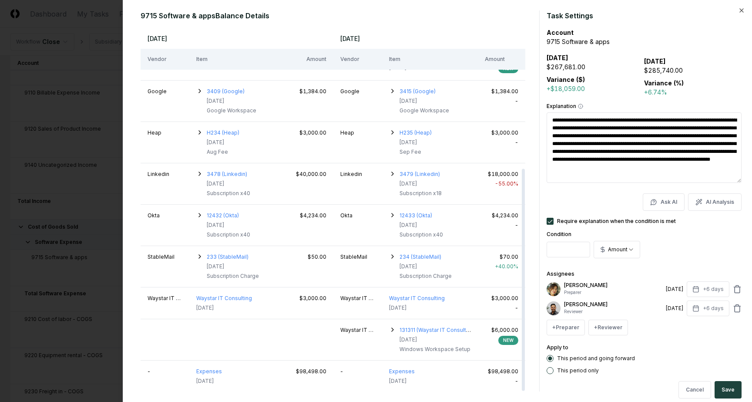
click at [628, 134] on textarea "**********" at bounding box center [643, 147] width 195 height 70
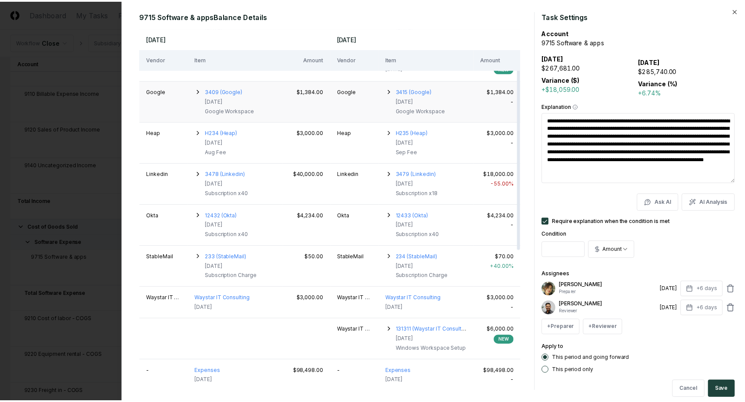
scroll to position [0, 0]
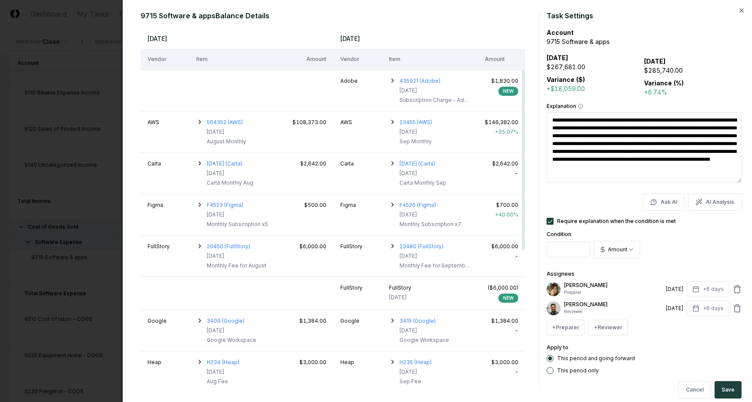
click at [77, 132] on div at bounding box center [376, 201] width 752 height 402
type textarea "*"
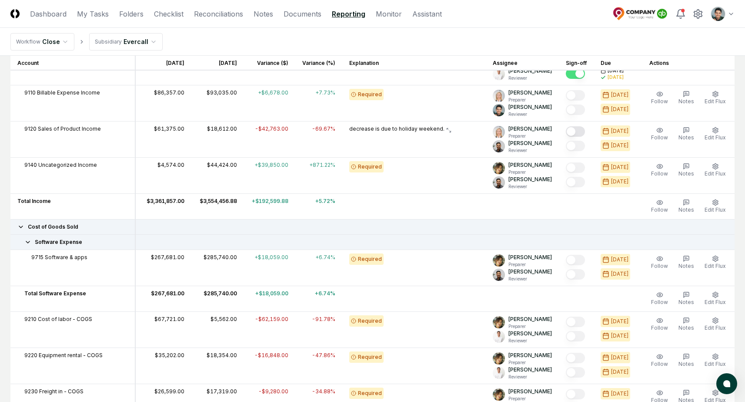
click at [479, 28] on nav "Workflow Close Subsidiary Evercall" at bounding box center [372, 42] width 745 height 28
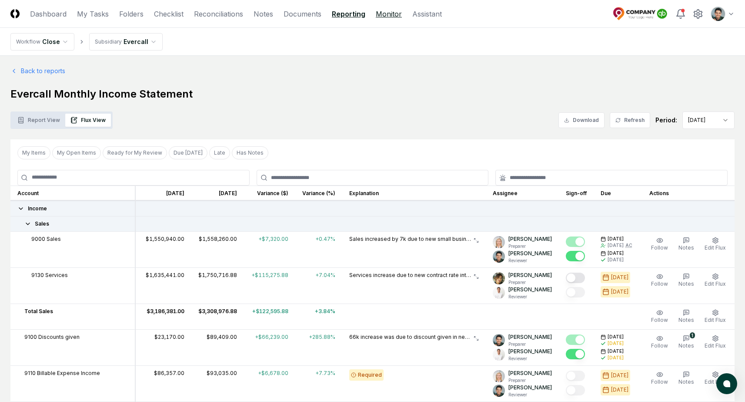
click at [393, 15] on link "Monitor" at bounding box center [389, 14] width 26 height 10
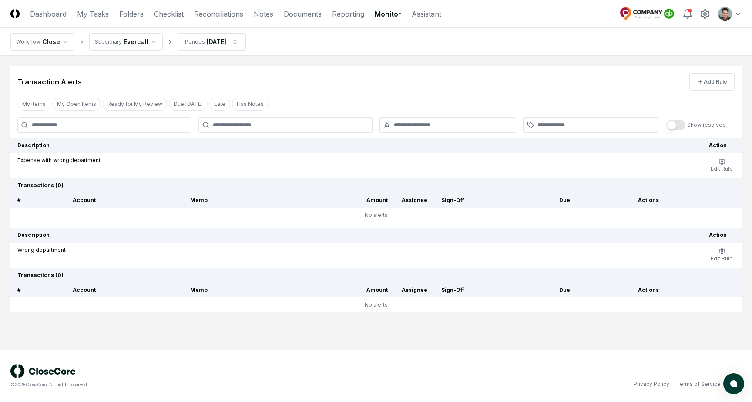
click at [702, 72] on div "Transaction Alerts Add Rule" at bounding box center [375, 78] width 731 height 24
click at [701, 74] on button "Add Rule" at bounding box center [711, 81] width 45 height 17
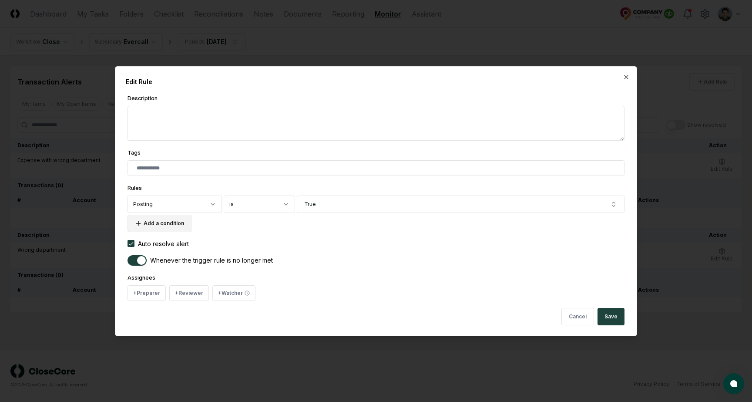
click at [178, 221] on button "Add a condition" at bounding box center [159, 222] width 64 height 17
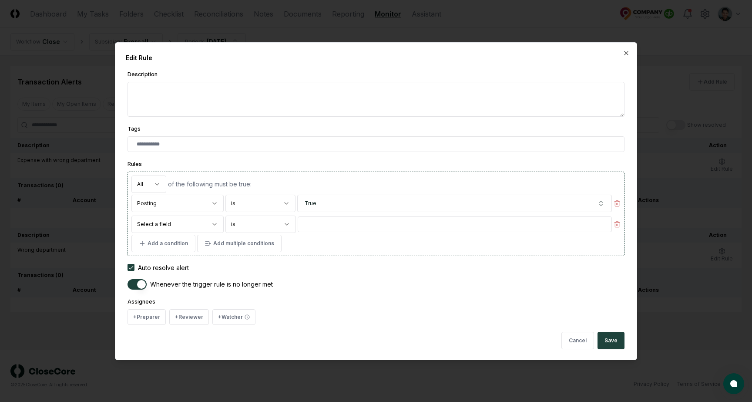
click at [183, 218] on body "**********" at bounding box center [376, 201] width 752 height 402
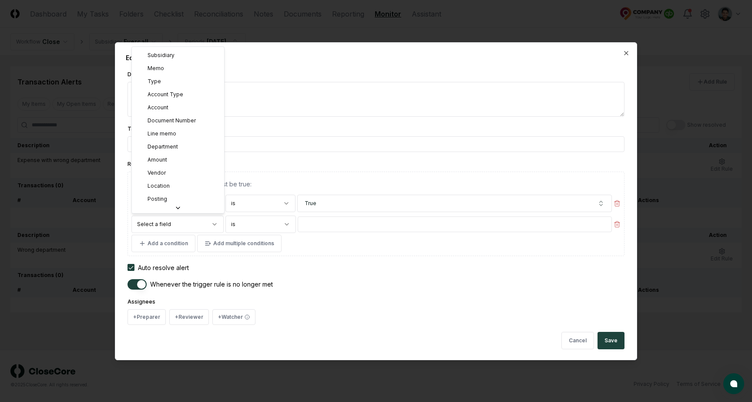
scroll to position [70, 0]
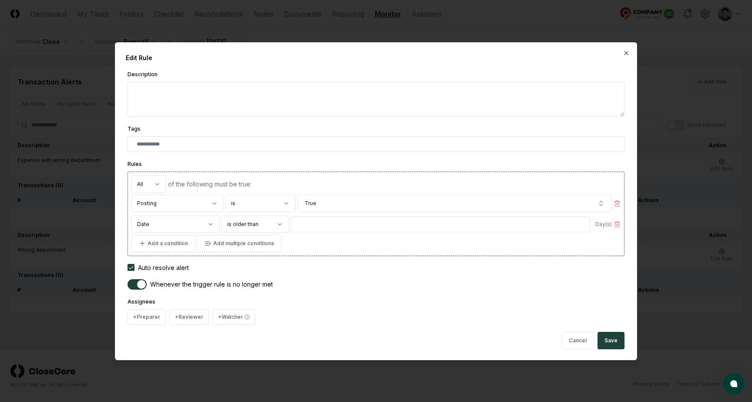
click at [305, 222] on input "*" at bounding box center [440, 224] width 299 height 16
click at [191, 217] on body "**********" at bounding box center [376, 201] width 752 height 402
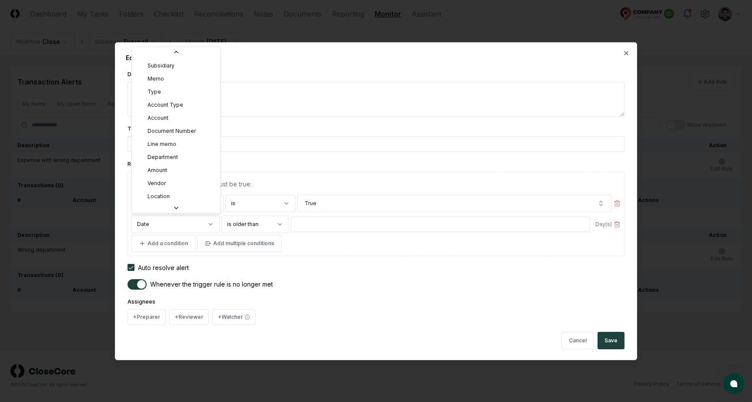
scroll to position [65, 0]
select select "*******"
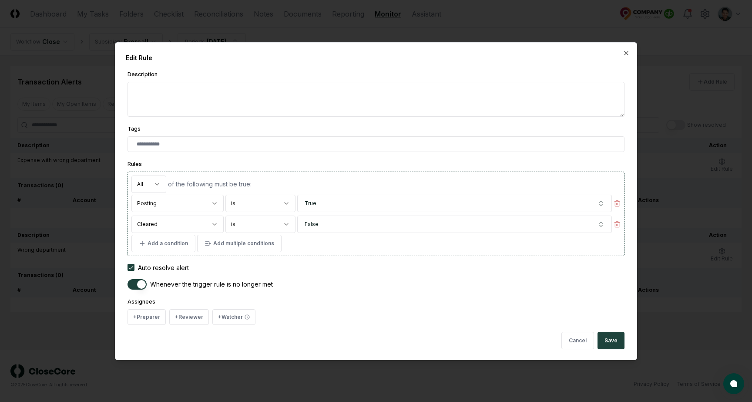
click at [203, 220] on body "**********" at bounding box center [376, 201] width 752 height 402
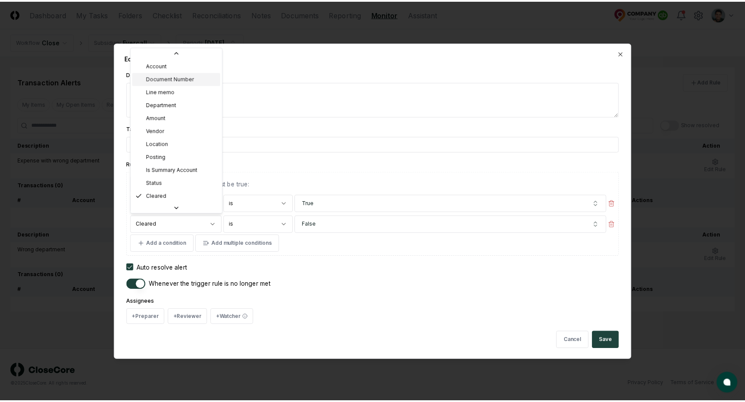
scroll to position [0, 0]
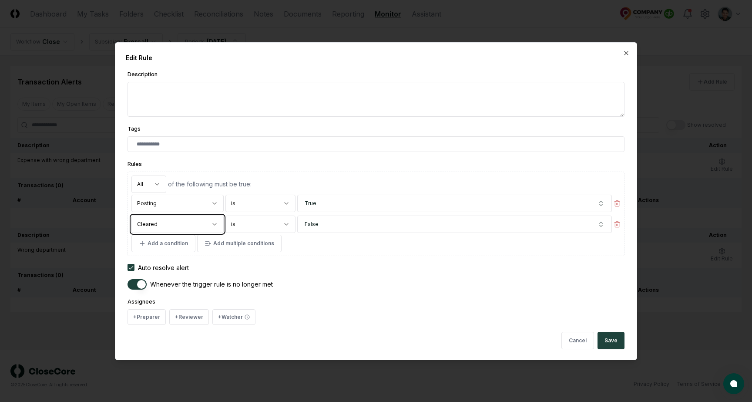
click at [52, 103] on div at bounding box center [376, 201] width 752 height 402
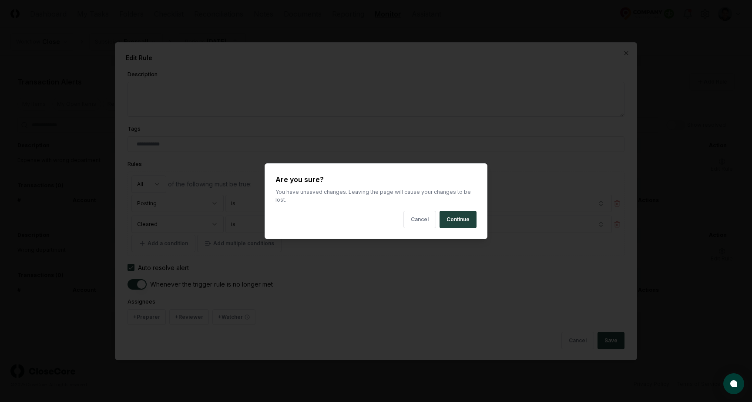
click at [98, 101] on body "**********" at bounding box center [376, 201] width 752 height 402
click at [468, 211] on button "Continue" at bounding box center [457, 219] width 37 height 17
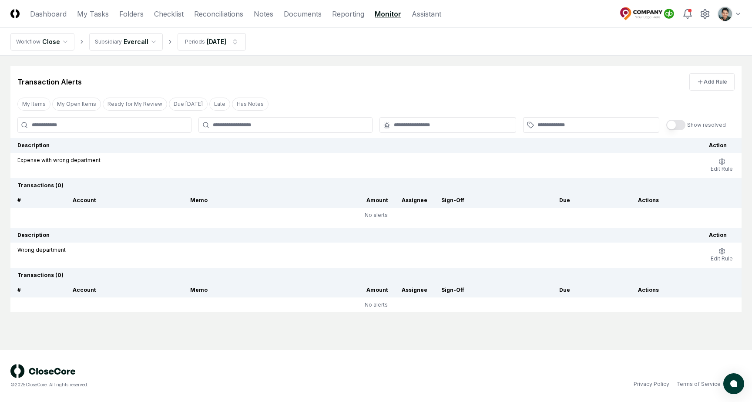
click at [297, 53] on nav "Workflow Close Subsidiary Evercall Periods Sep 2024" at bounding box center [376, 42] width 752 height 28
click at [135, 7] on header "CloseCore Dashboard My Tasks Folders Checklist Reconciliations Notes Documents …" at bounding box center [376, 14] width 752 height 28
click at [135, 8] on header "CloseCore Dashboard My Tasks Folders Checklist Reconciliations Notes Documents …" at bounding box center [376, 14] width 752 height 28
click at [135, 10] on link "Folders" at bounding box center [131, 14] width 24 height 10
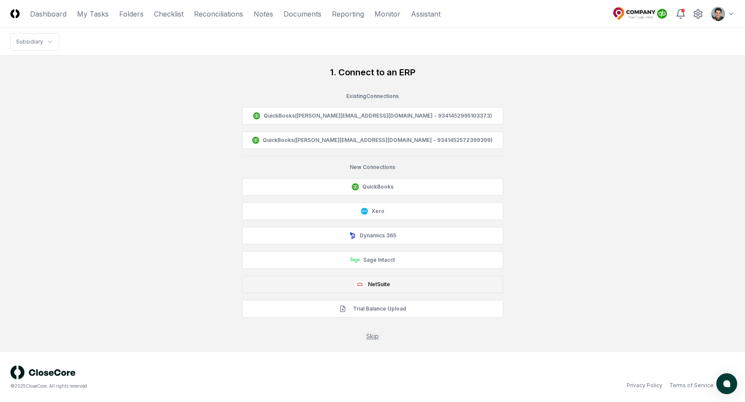
click at [387, 283] on button "NetSuite" at bounding box center [372, 283] width 261 height 17
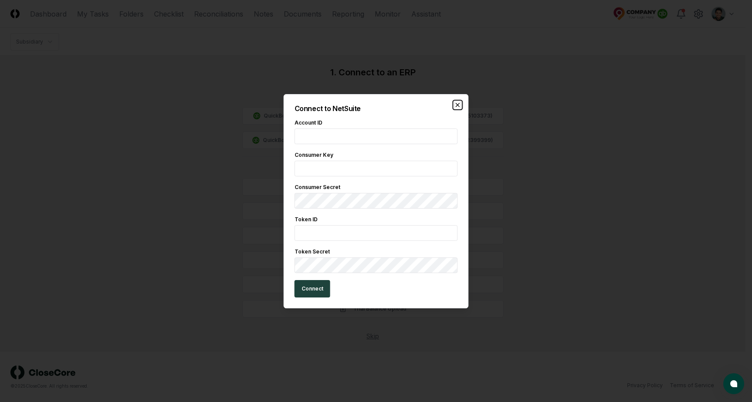
click at [459, 104] on icon "button" at bounding box center [457, 104] width 7 height 7
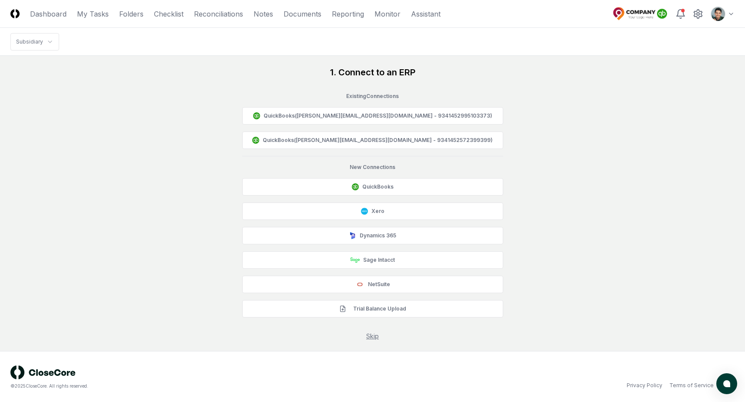
click at [591, 96] on div "1. Connect to an ERP Existing Connections QuickBooks (andrew+demo@closecore.com…" at bounding box center [372, 203] width 724 height 274
click at [155, 87] on div "1. Connect to an ERP Existing Connections QuickBooks (andrew+demo@closecore.com…" at bounding box center [372, 203] width 724 height 274
click at [174, 135] on div "1. Connect to an ERP Existing Connections QuickBooks (andrew+demo@closecore.com…" at bounding box center [372, 203] width 724 height 274
click at [618, 147] on div "1. Connect to an ERP Existing Connections QuickBooks (andrew+demo@closecore.com…" at bounding box center [372, 203] width 724 height 274
